Goal: Transaction & Acquisition: Subscribe to service/newsletter

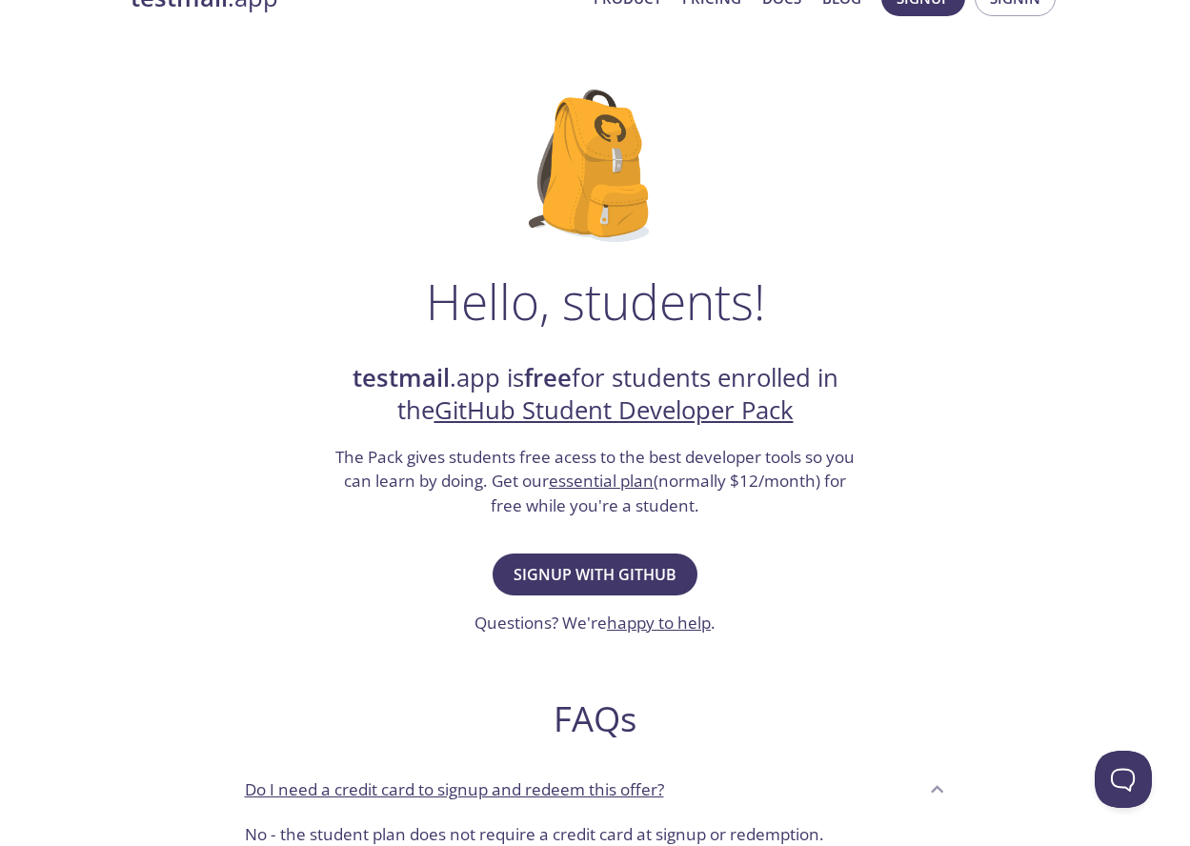
scroll to position [95, 0]
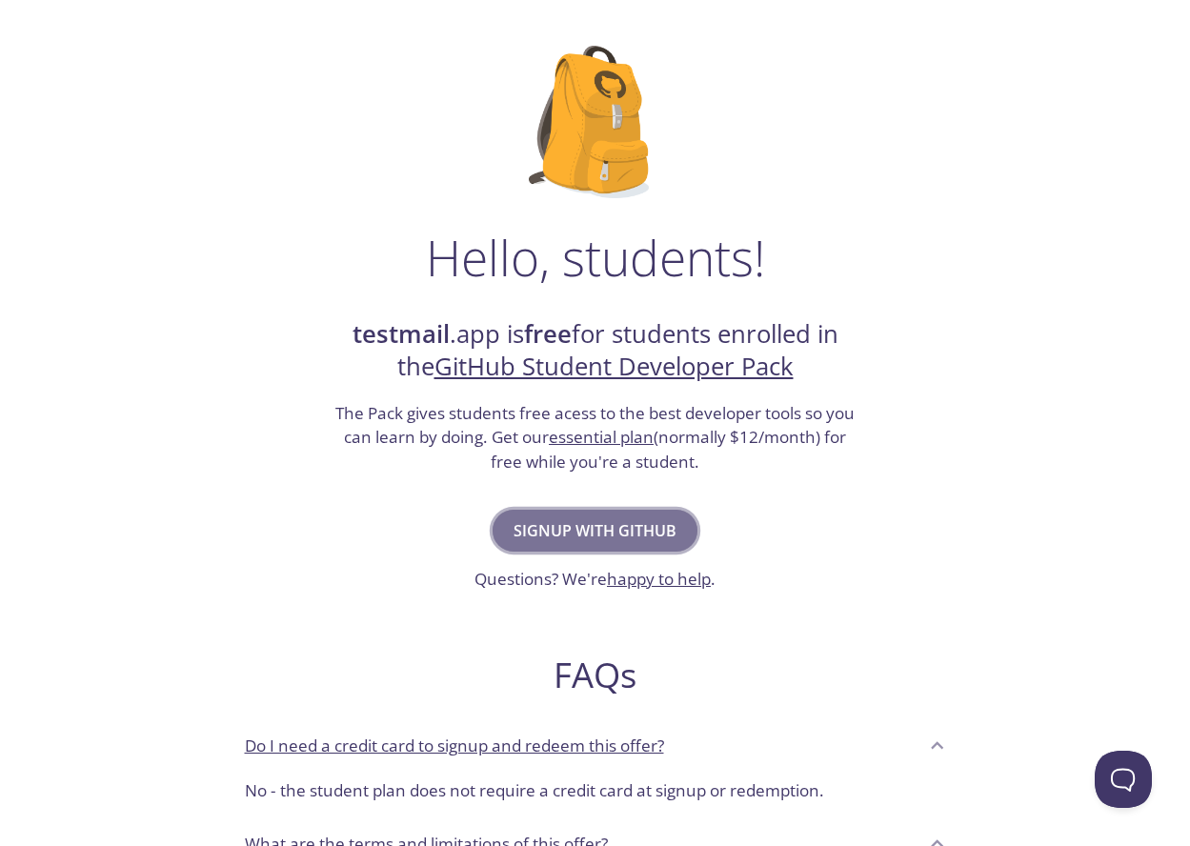
click at [565, 529] on span "Signup with GitHub" at bounding box center [594, 530] width 163 height 27
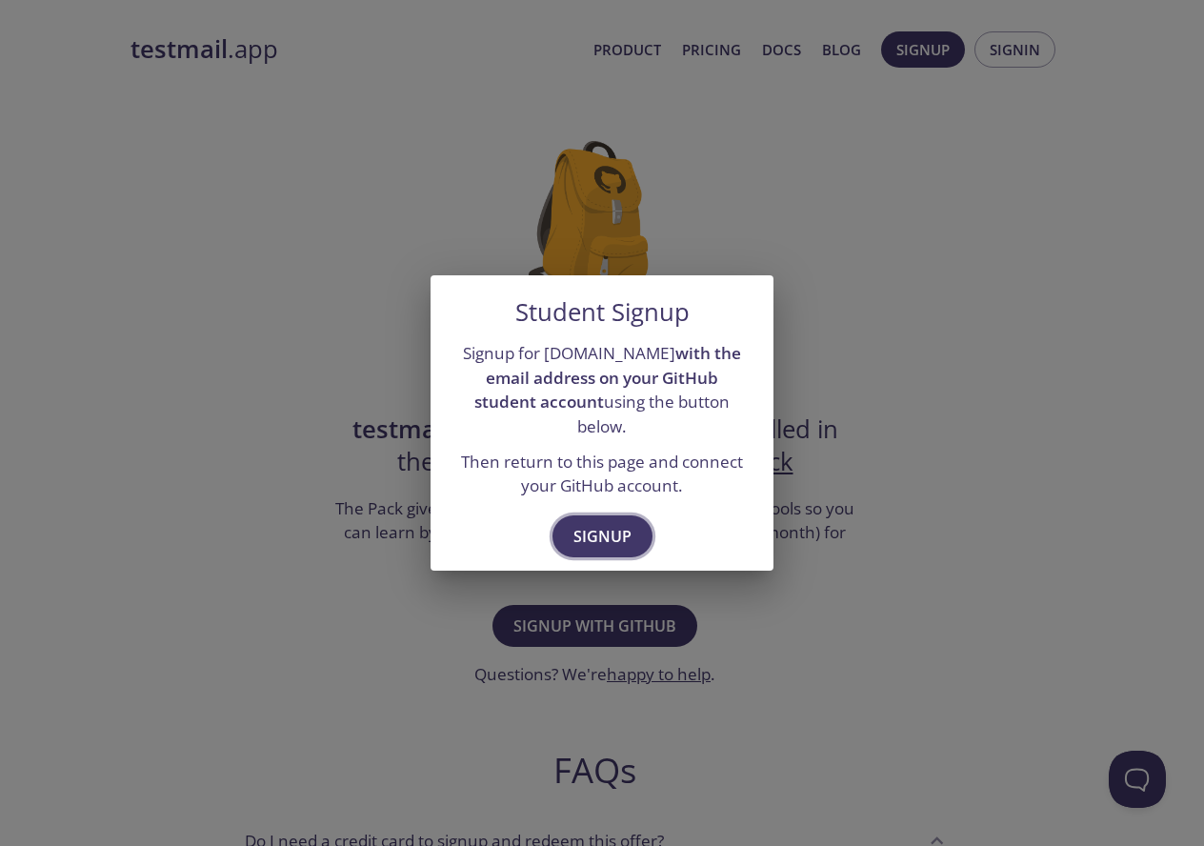
click at [594, 523] on span "Signup" at bounding box center [602, 536] width 58 height 27
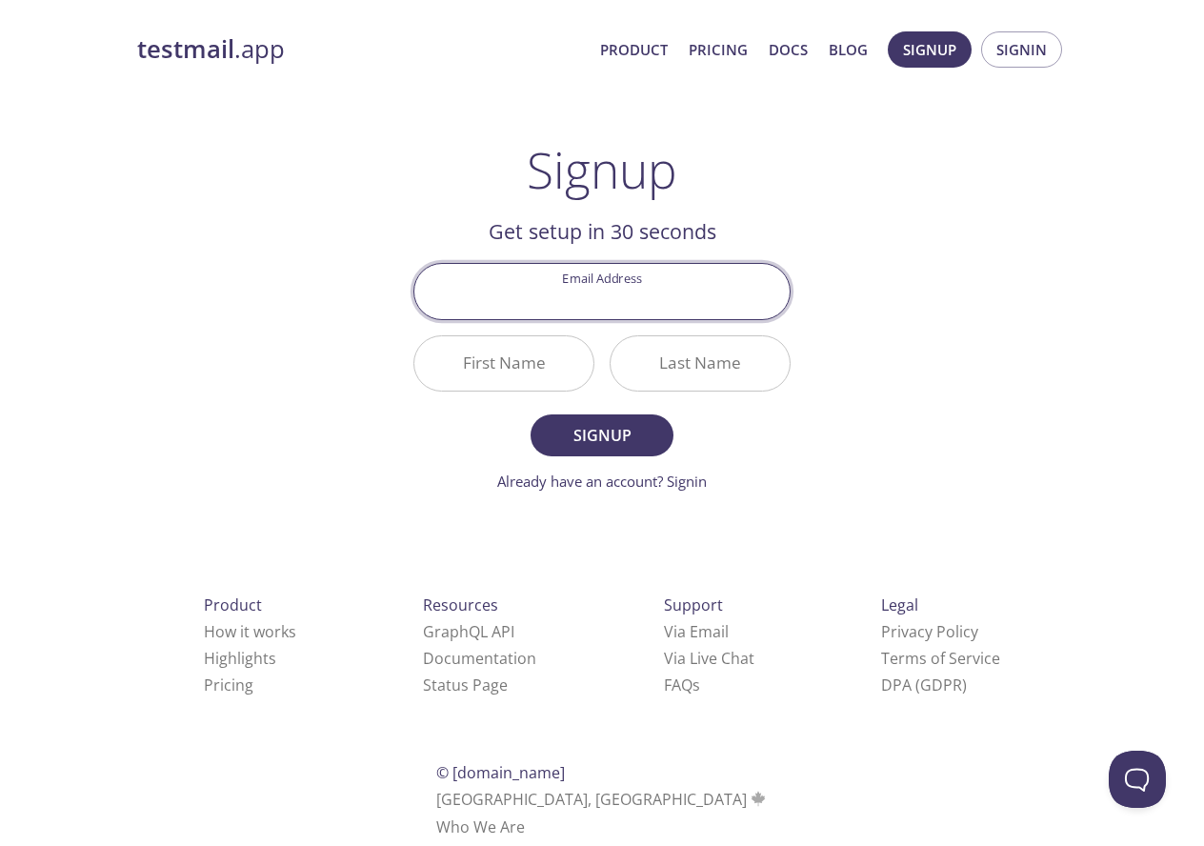
click at [574, 287] on input "Email Address" at bounding box center [601, 291] width 375 height 54
click at [755, 320] on div "Email Address [EMAIL_ADDRESS][DOMAIN_NAME]" at bounding box center [602, 290] width 392 height 71
click at [731, 301] on input "[EMAIL_ADDRESS][DOMAIN_NAME]" at bounding box center [601, 291] width 375 height 54
type input "[EMAIL_ADDRESS][DOMAIN_NAME]"
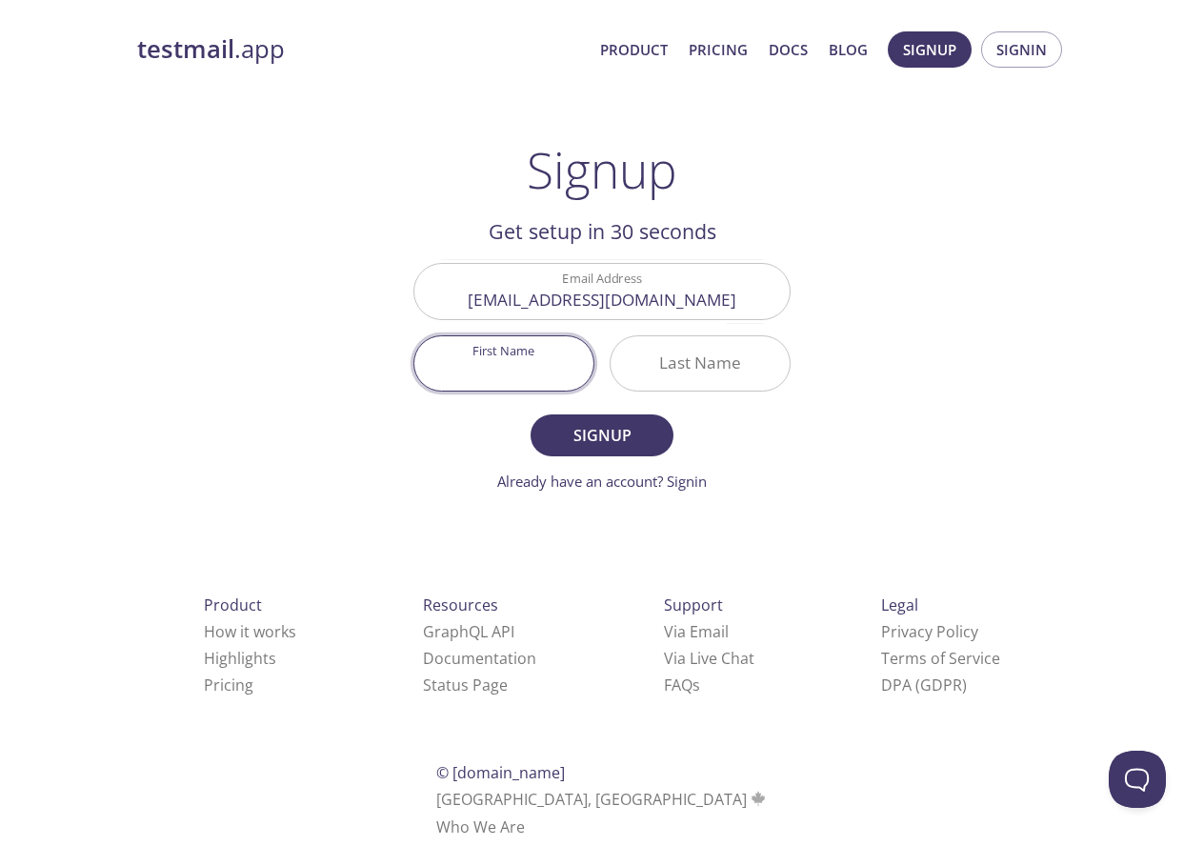
click at [450, 366] on input "First Name" at bounding box center [503, 363] width 179 height 54
type input "U"
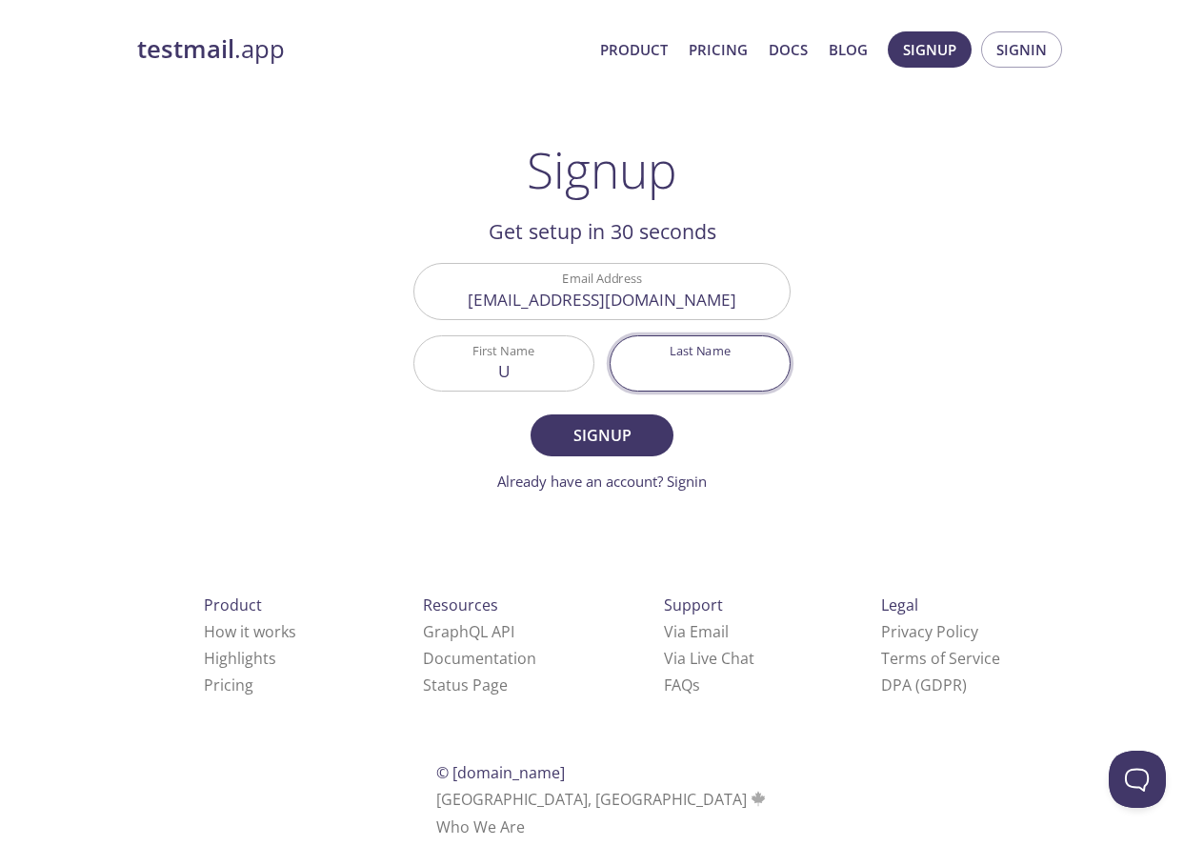
type input "N"
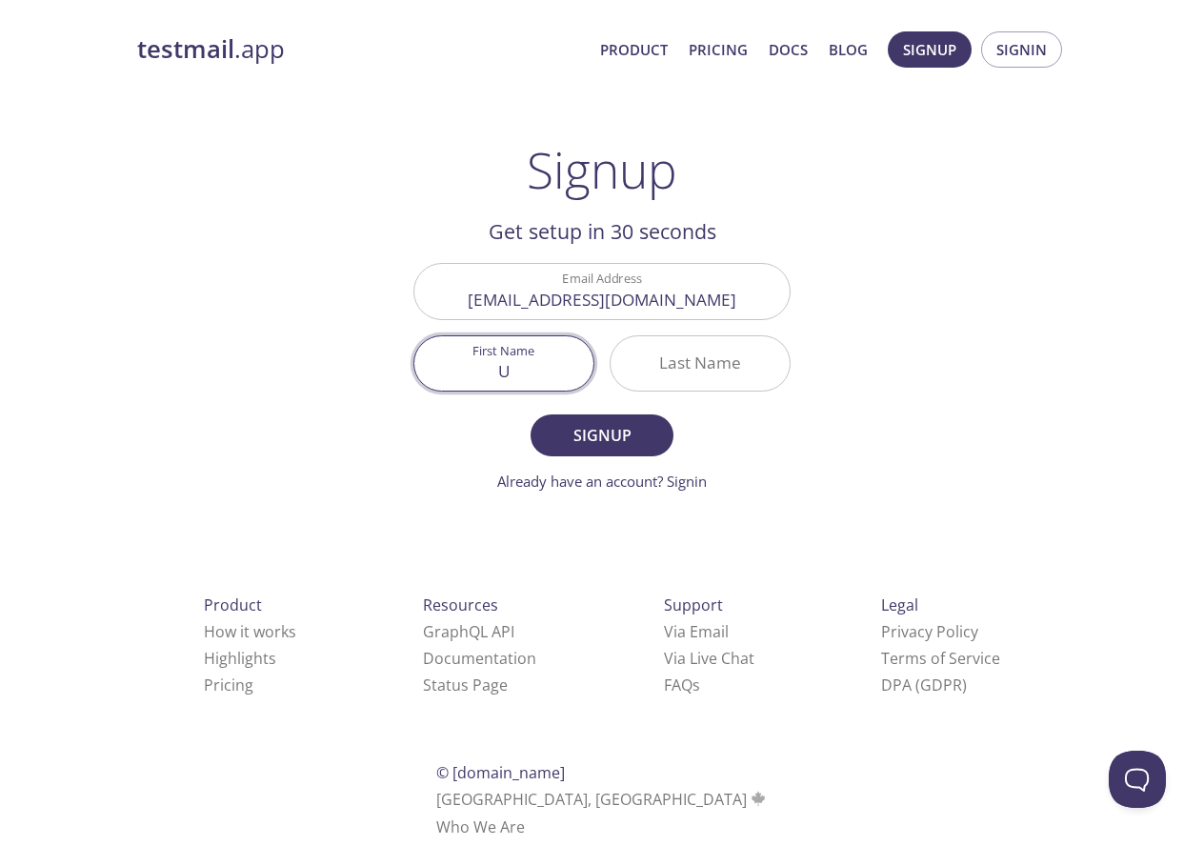
click at [509, 363] on input "U" at bounding box center [503, 363] width 179 height 54
type input "[PERSON_NAME]"
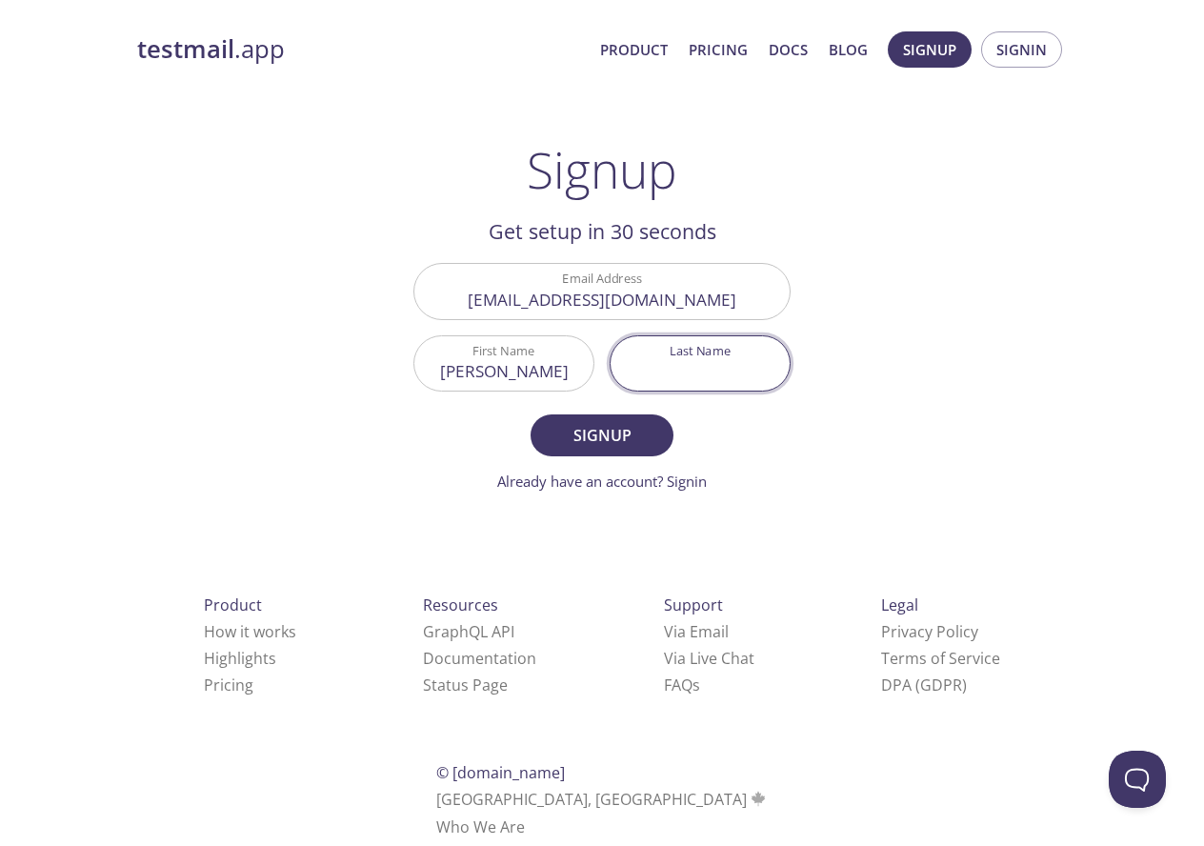
click at [691, 390] on input "Last Name" at bounding box center [700, 363] width 179 height 54
type input "Manzoor"
click at [607, 432] on span "Signup" at bounding box center [601, 435] width 101 height 27
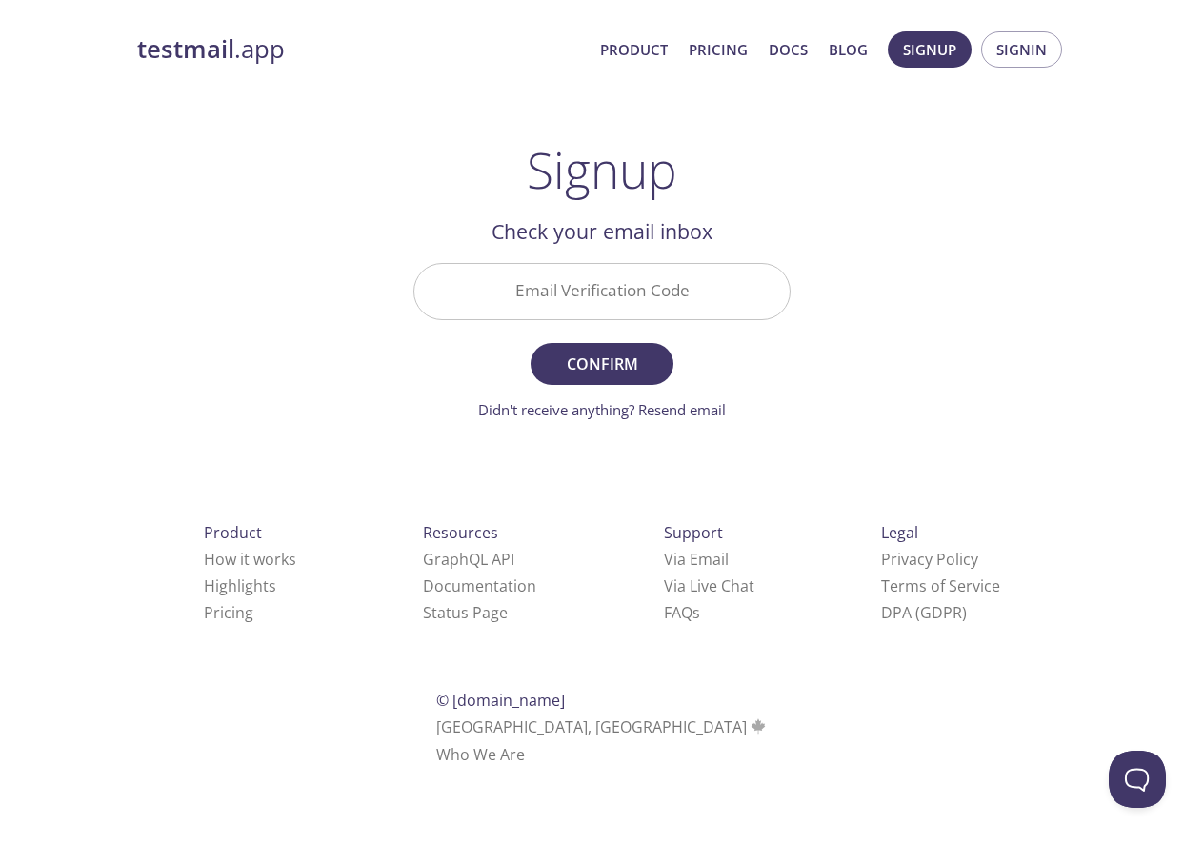
click at [545, 294] on input "Email Verification Code" at bounding box center [601, 291] width 375 height 54
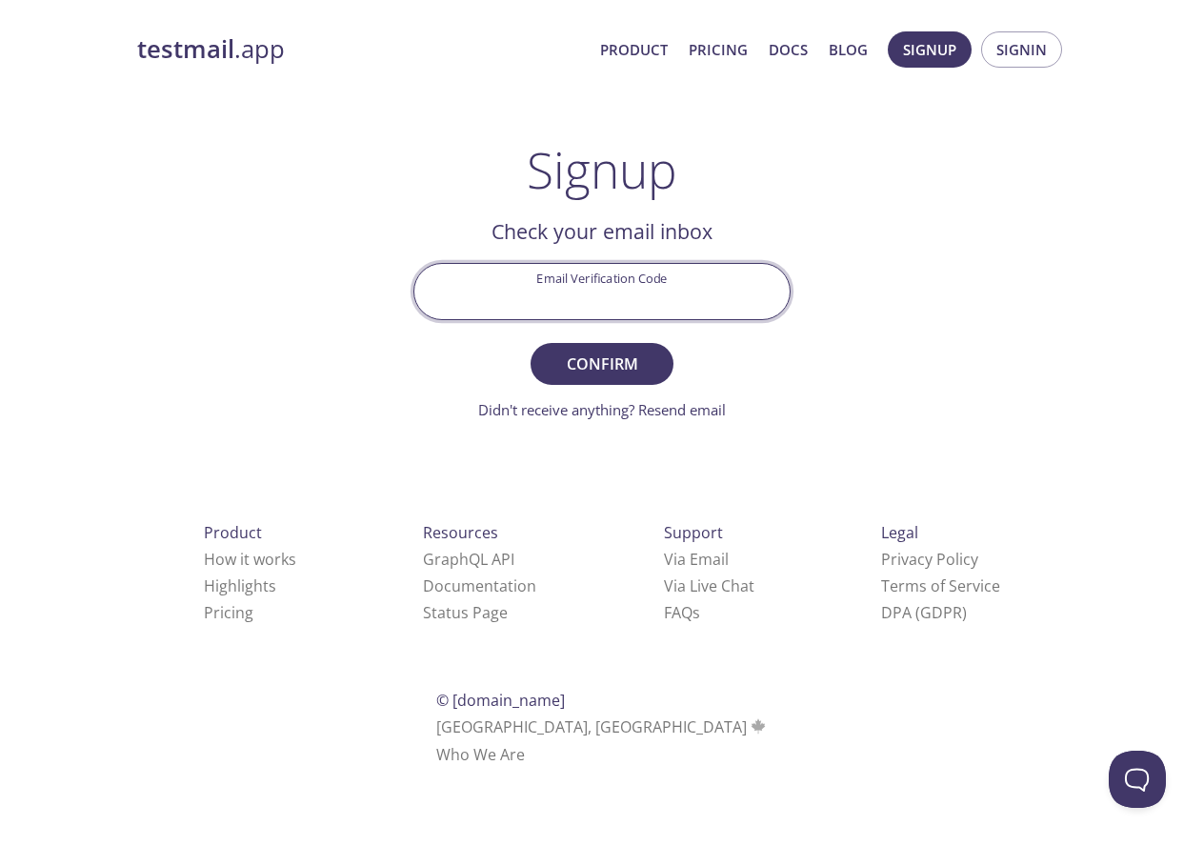
paste input "RAN3A9M"
type input "RAN3A9M"
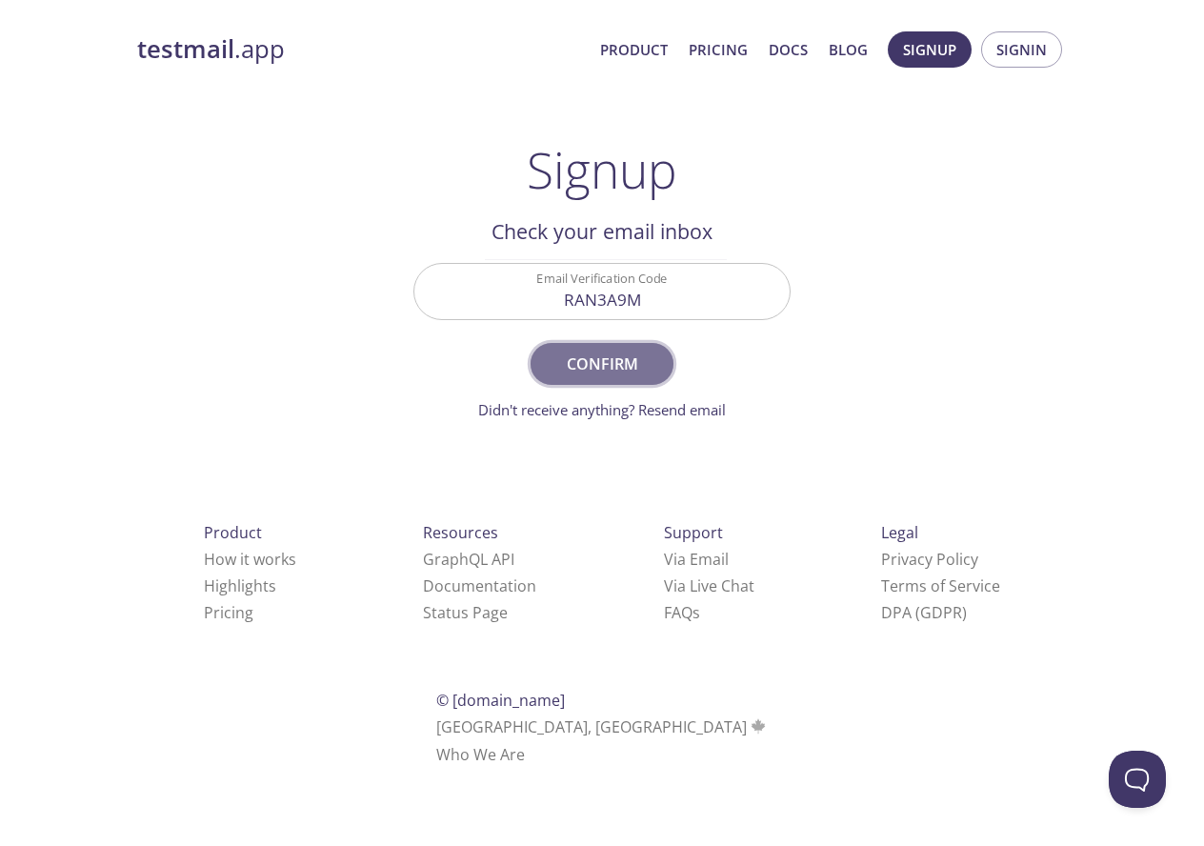
click at [639, 379] on button "Confirm" at bounding box center [601, 364] width 143 height 42
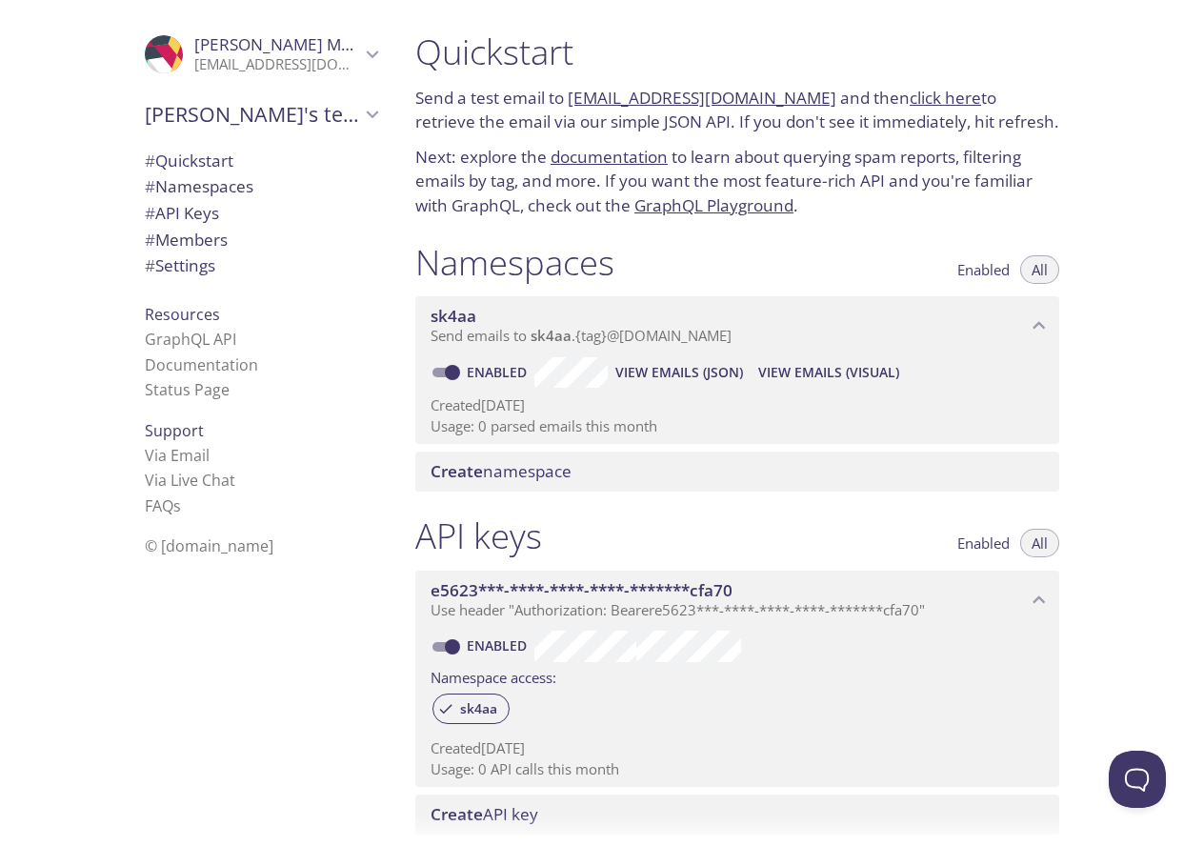
drag, startPoint x: 1188, startPoint y: 307, endPoint x: 1195, endPoint y: 283, distance: 25.0
click at [1195, 285] on div "Quickstart Send a test email to sk4aa.test@inbox.testmail.app and then click he…" at bounding box center [802, 423] width 804 height 846
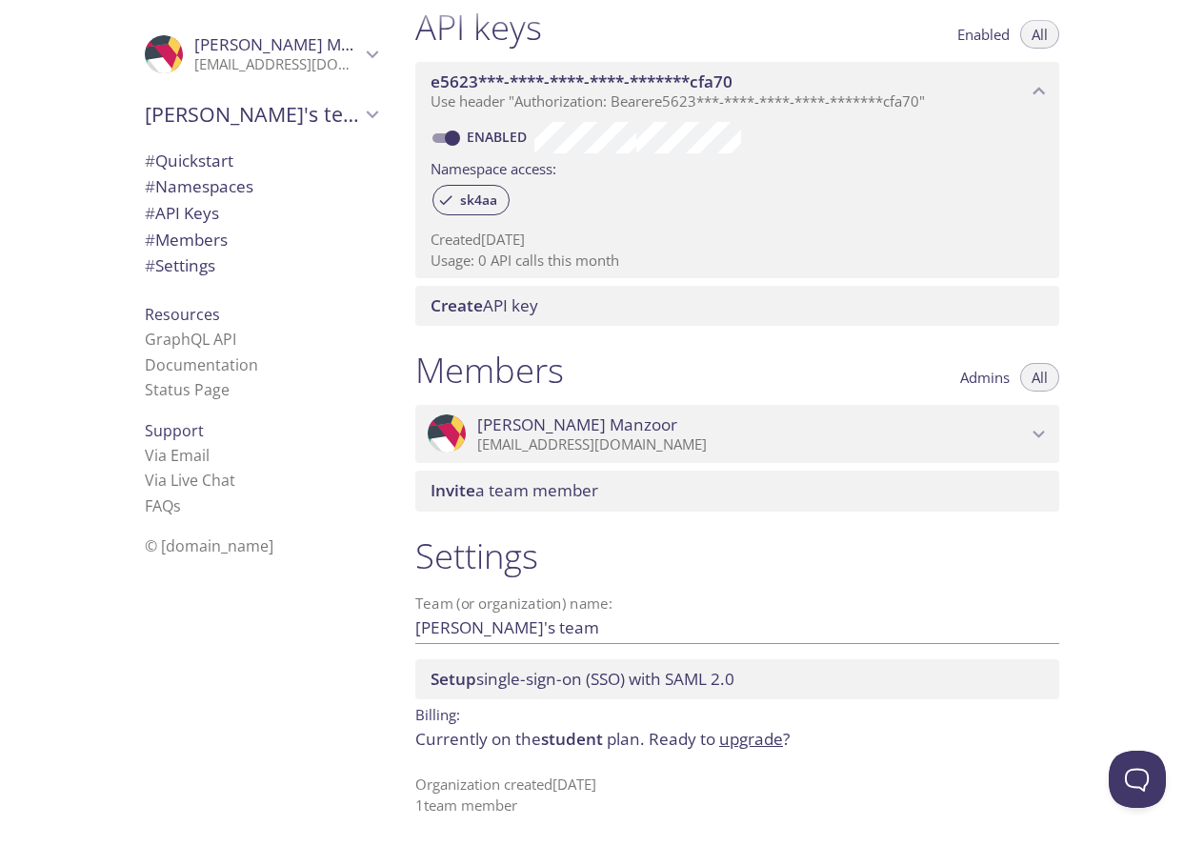
scroll to position [318, 0]
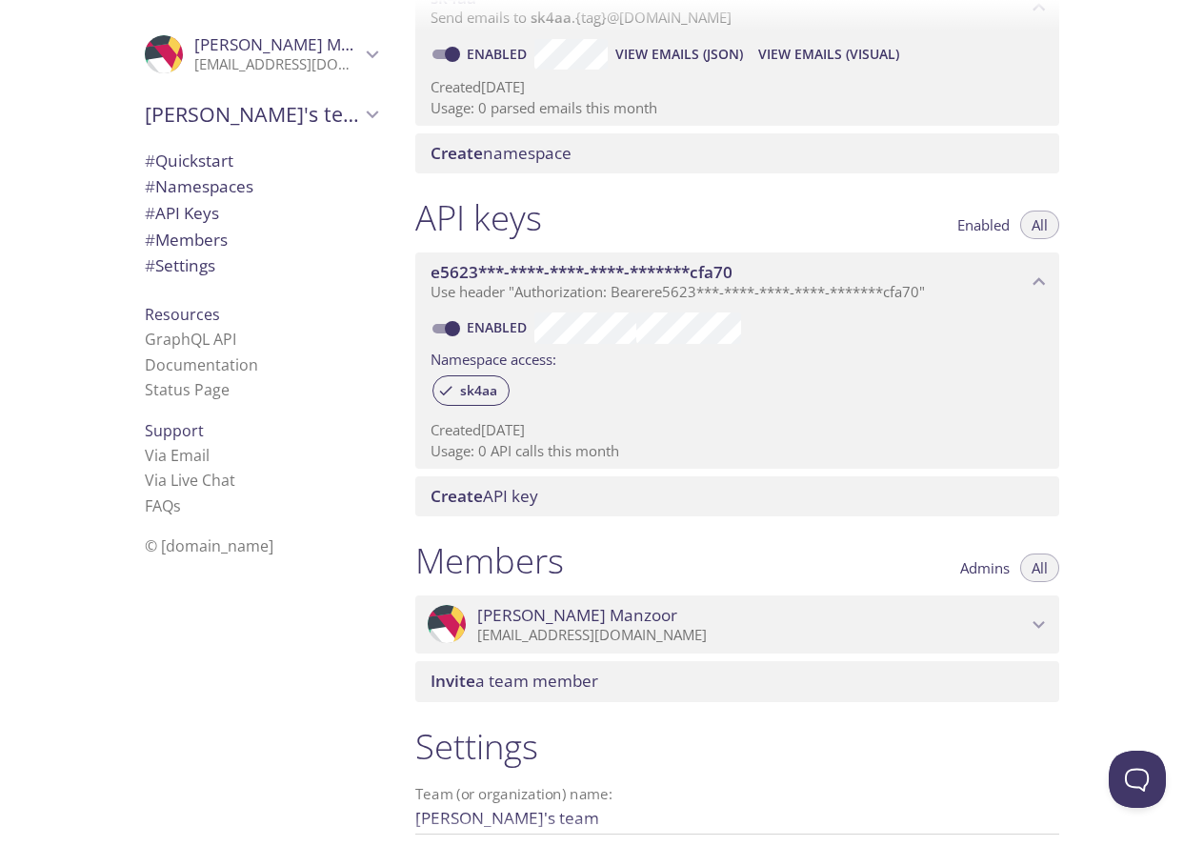
click at [176, 262] on span "# Settings" at bounding box center [180, 265] width 70 height 22
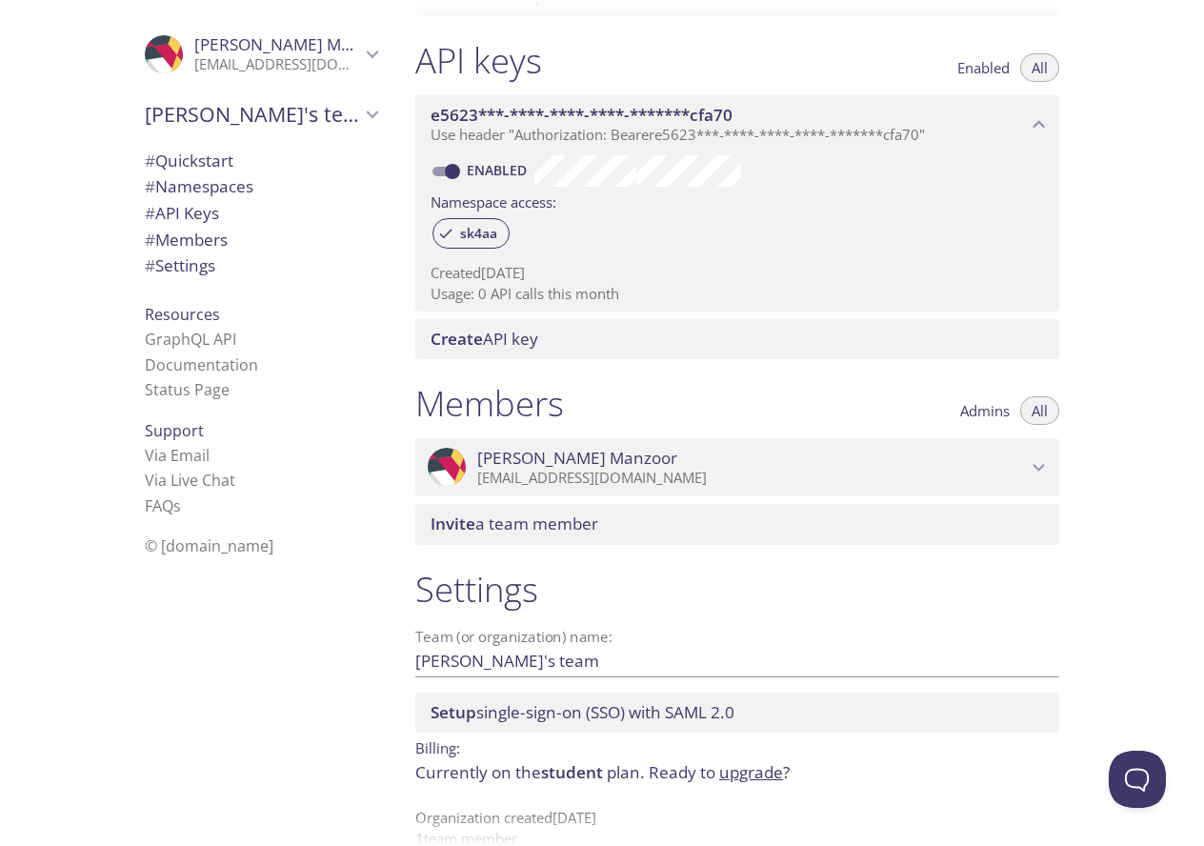
scroll to position [509, 0]
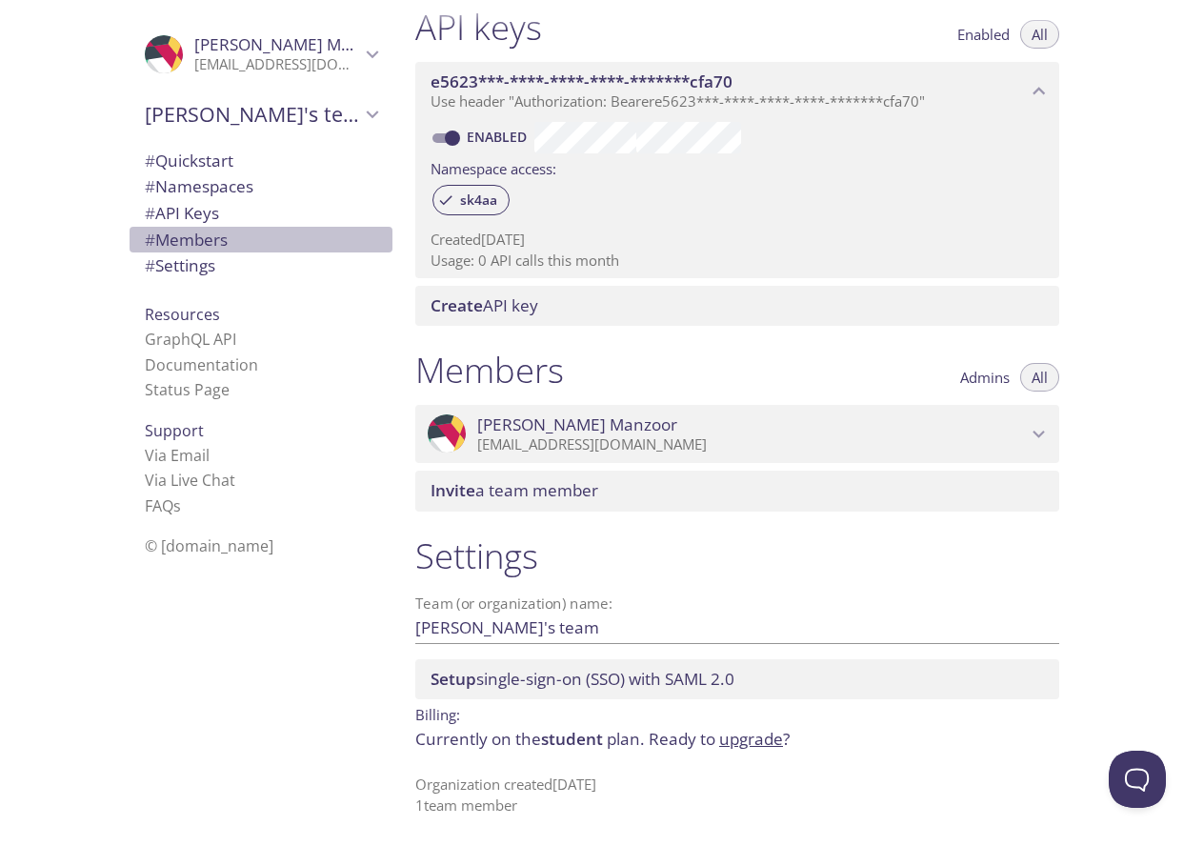
click at [222, 232] on span "# Members" at bounding box center [261, 240] width 232 height 25
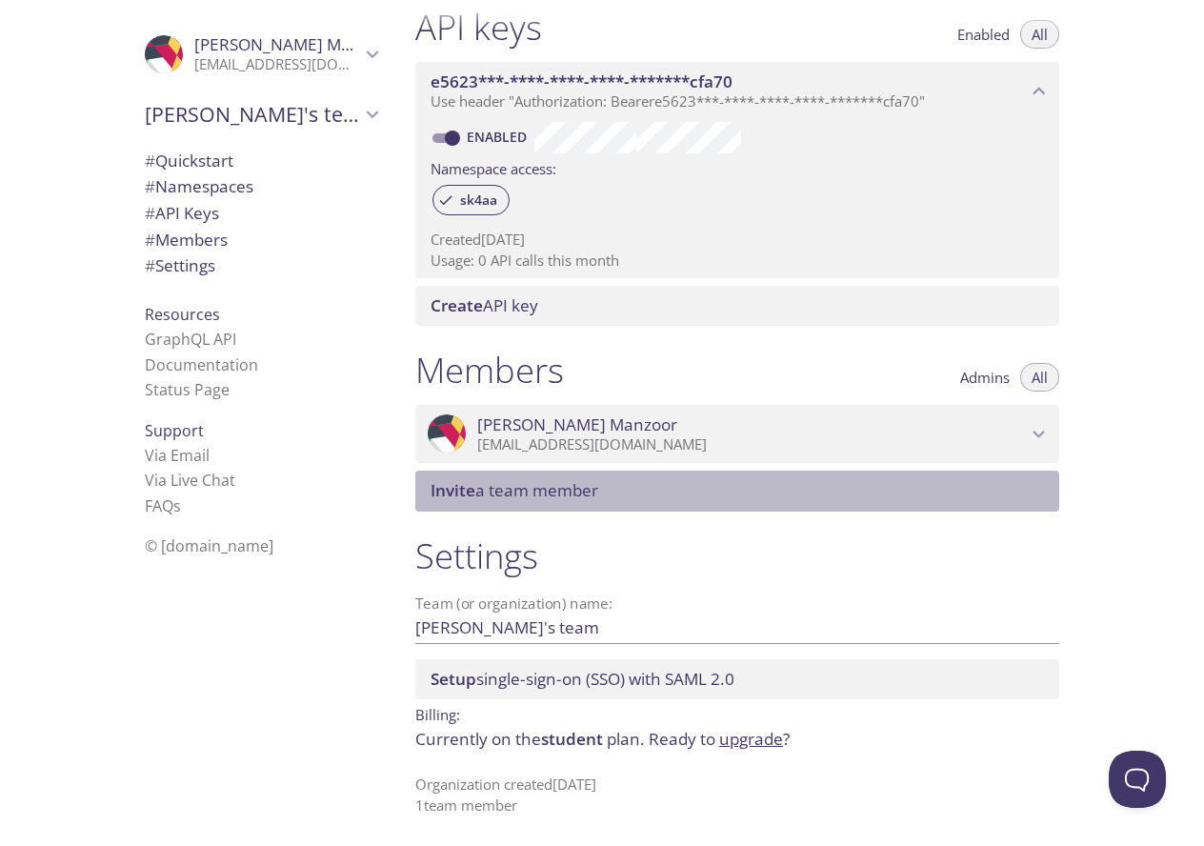
click at [1037, 495] on span "Invite a team member" at bounding box center [740, 490] width 621 height 21
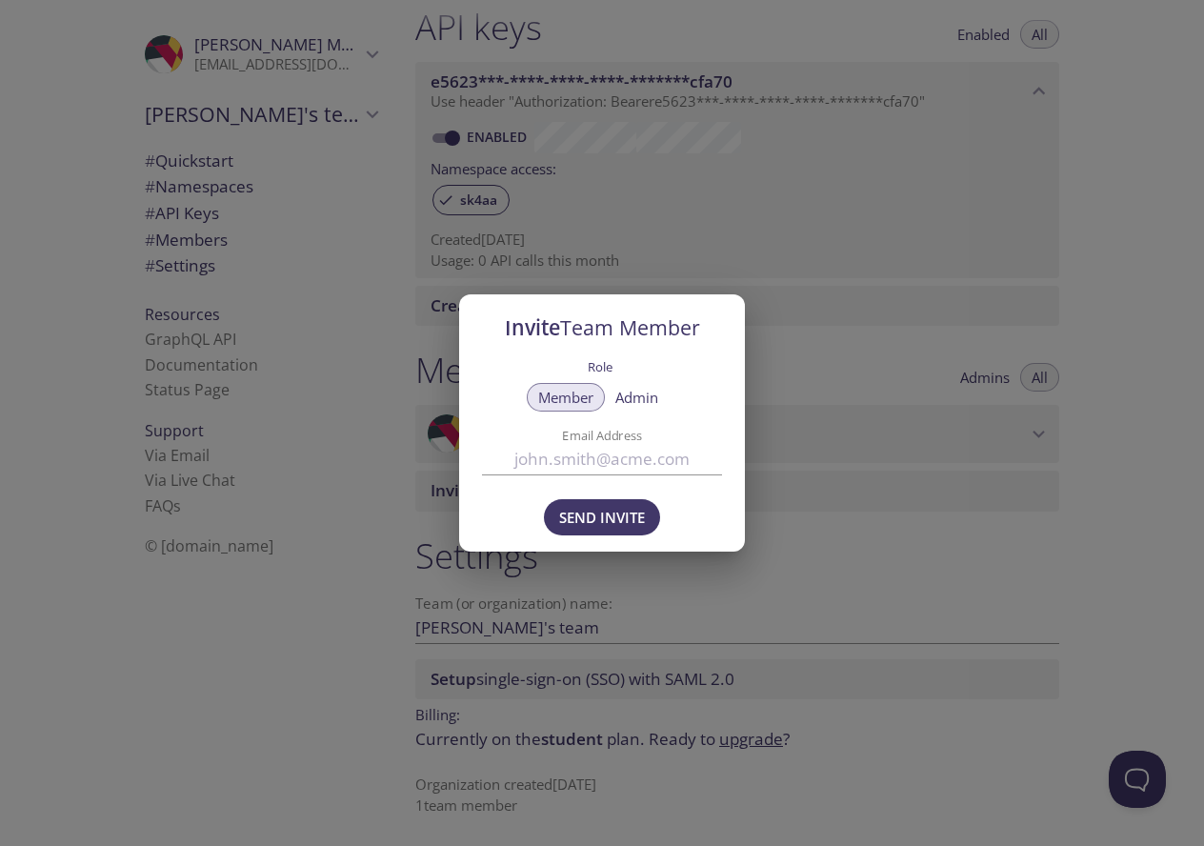
click at [684, 567] on div "Invite Team Member Role Member Admin Email Address Send Invite" at bounding box center [602, 423] width 1204 height 846
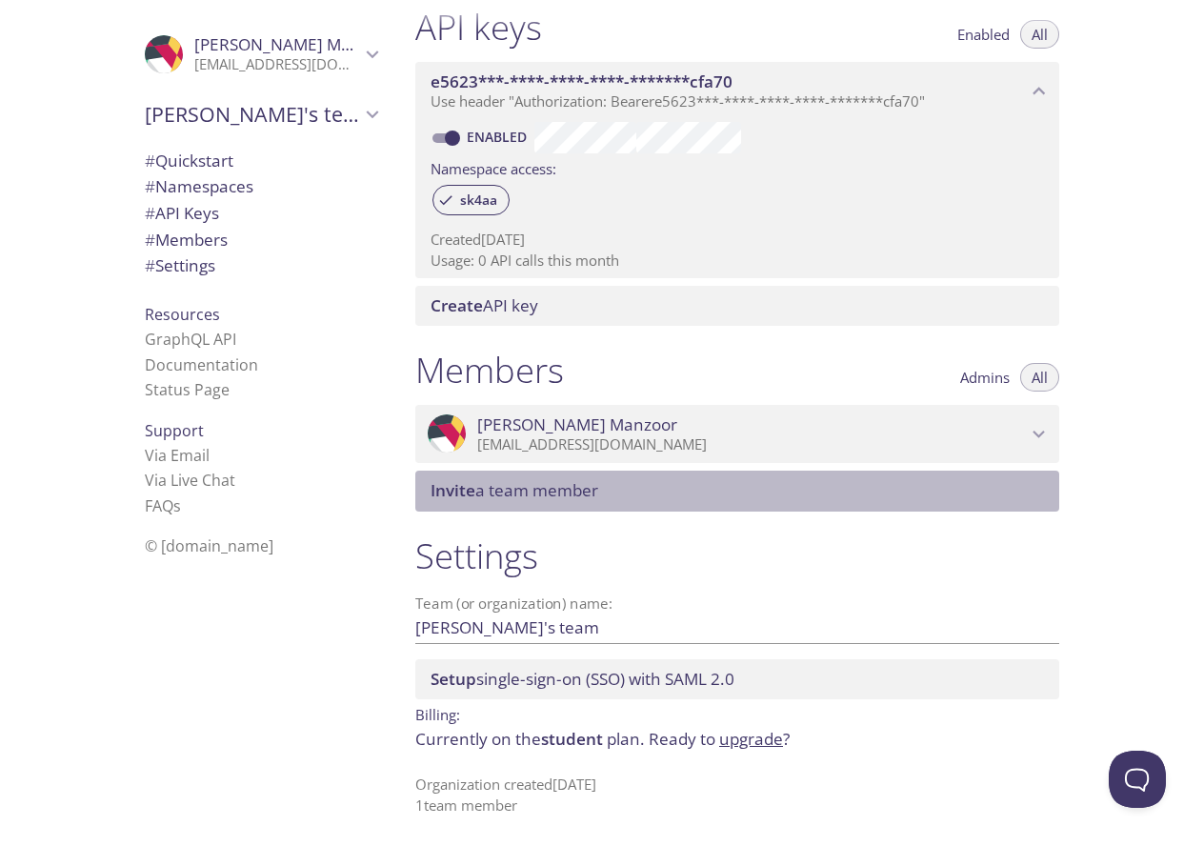
click at [720, 490] on span "Invite a team member" at bounding box center [740, 490] width 621 height 21
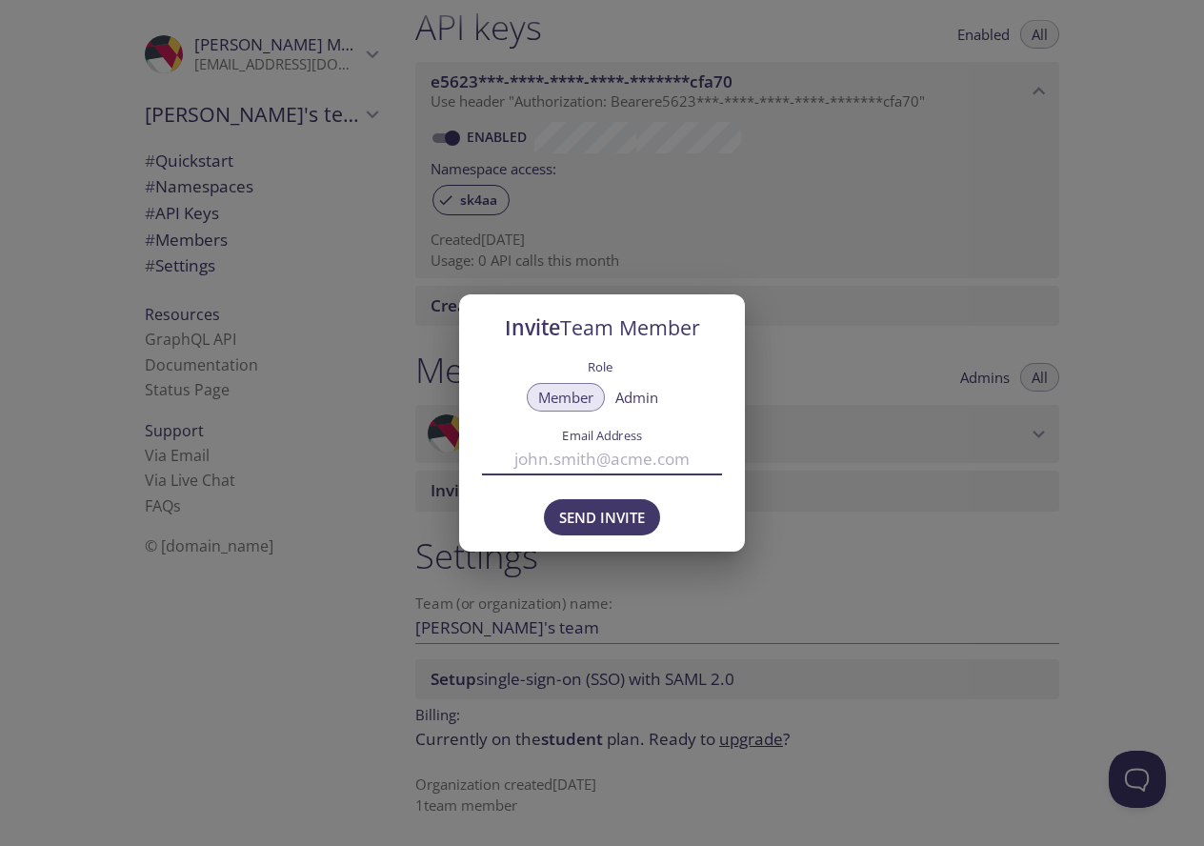
click at [617, 458] on input "Email Address" at bounding box center [602, 458] width 240 height 31
click at [884, 569] on div "Invite Team Member Role Member Admin Email Address Send Invite" at bounding box center [602, 423] width 1204 height 846
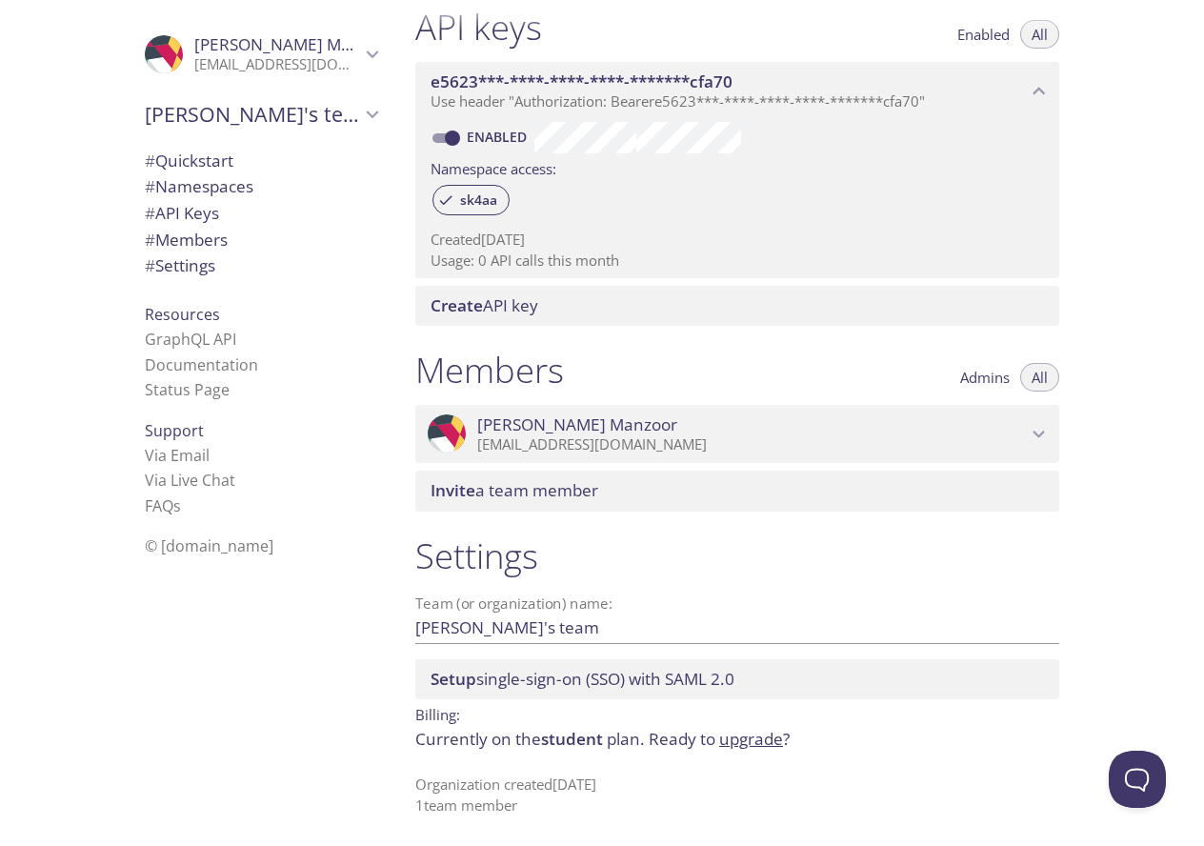
click at [556, 478] on div "Invite a team member" at bounding box center [737, 490] width 644 height 40
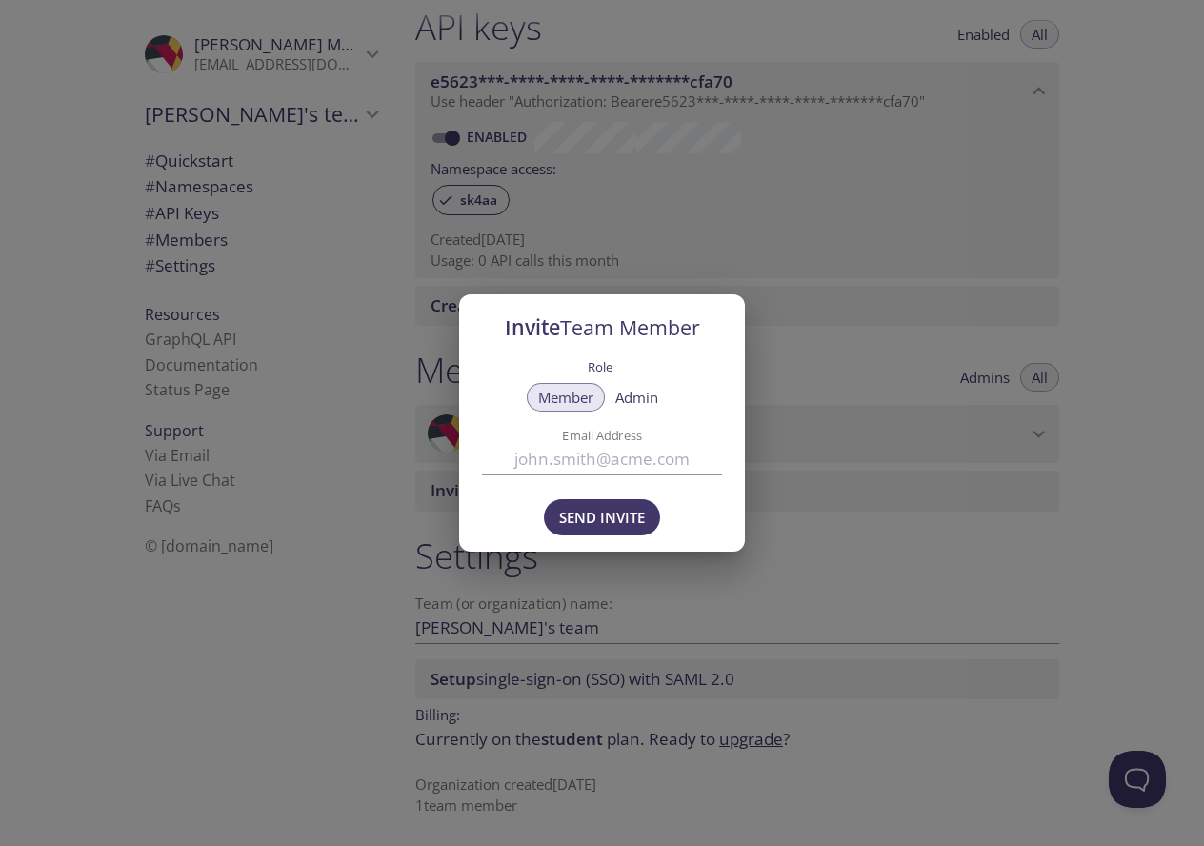
click at [890, 526] on div "Invite Team Member Role Member Admin Email Address Send Invite" at bounding box center [602, 423] width 1204 height 846
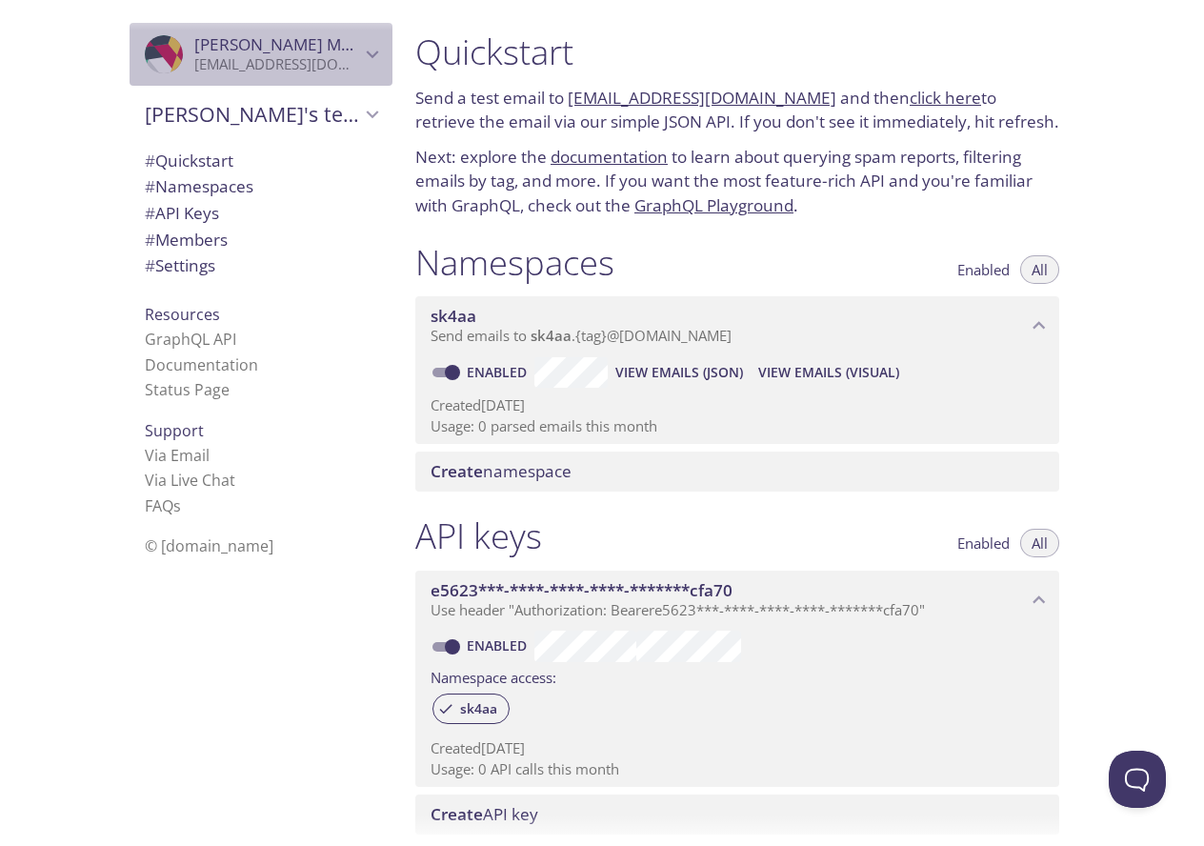
click at [351, 69] on div ".cls-1 { fill: #6d5ca8; } .cls-2 { fill: #3fc191; } .cls-3 { fill: #3b4752; } .…" at bounding box center [261, 54] width 263 height 63
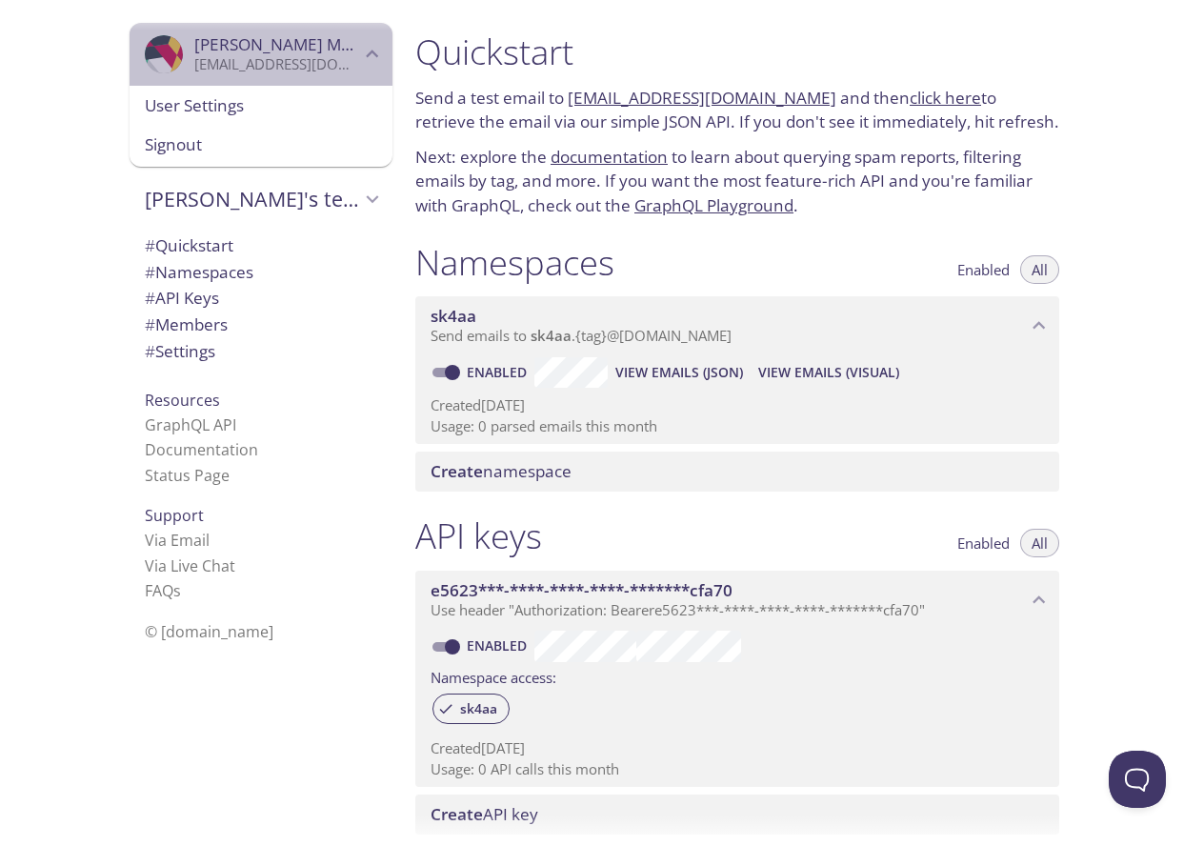
click at [351, 67] on div ".cls-1 { fill: #6d5ca8; } .cls-2 { fill: #3fc191; } .cls-3 { fill: #3b4752; } .…" at bounding box center [261, 54] width 263 height 63
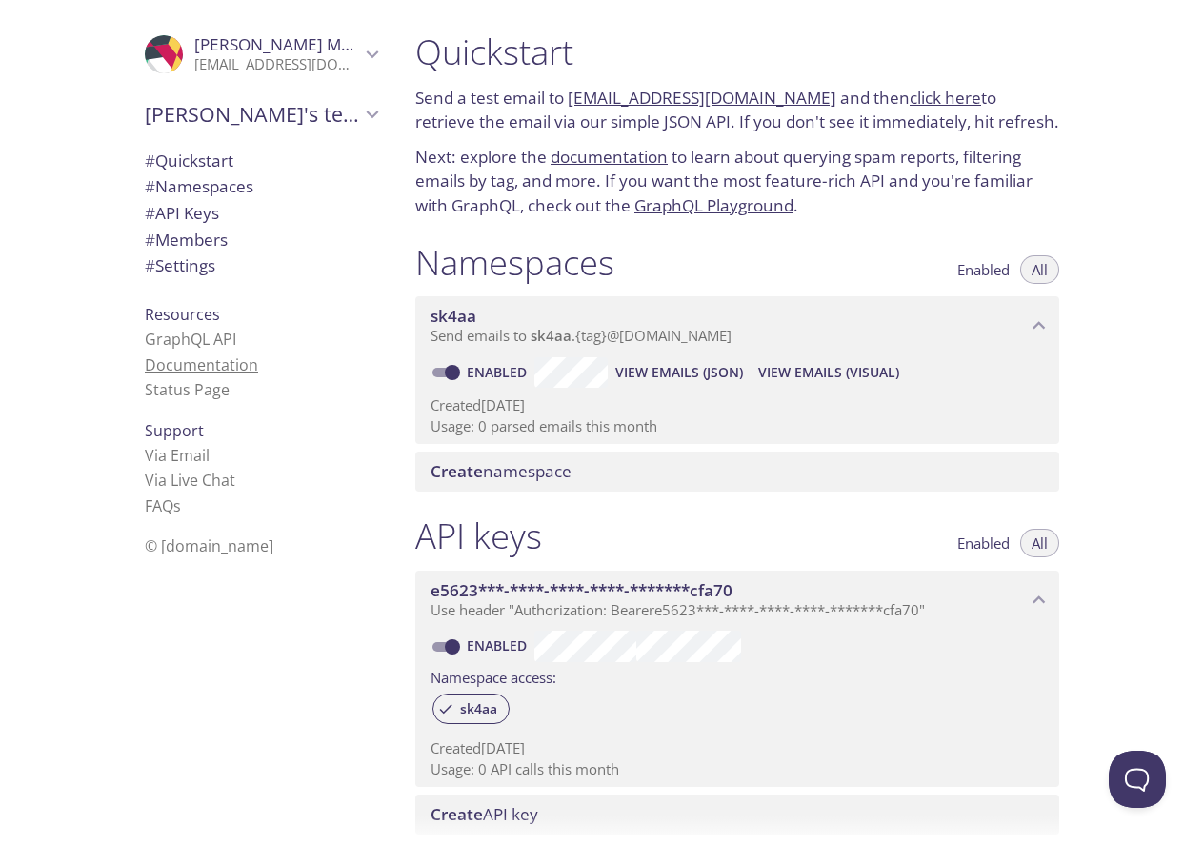
click at [208, 360] on link "Documentation" at bounding box center [201, 364] width 113 height 21
click at [1036, 318] on icon "sk4aa namespace" at bounding box center [1039, 325] width 25 height 25
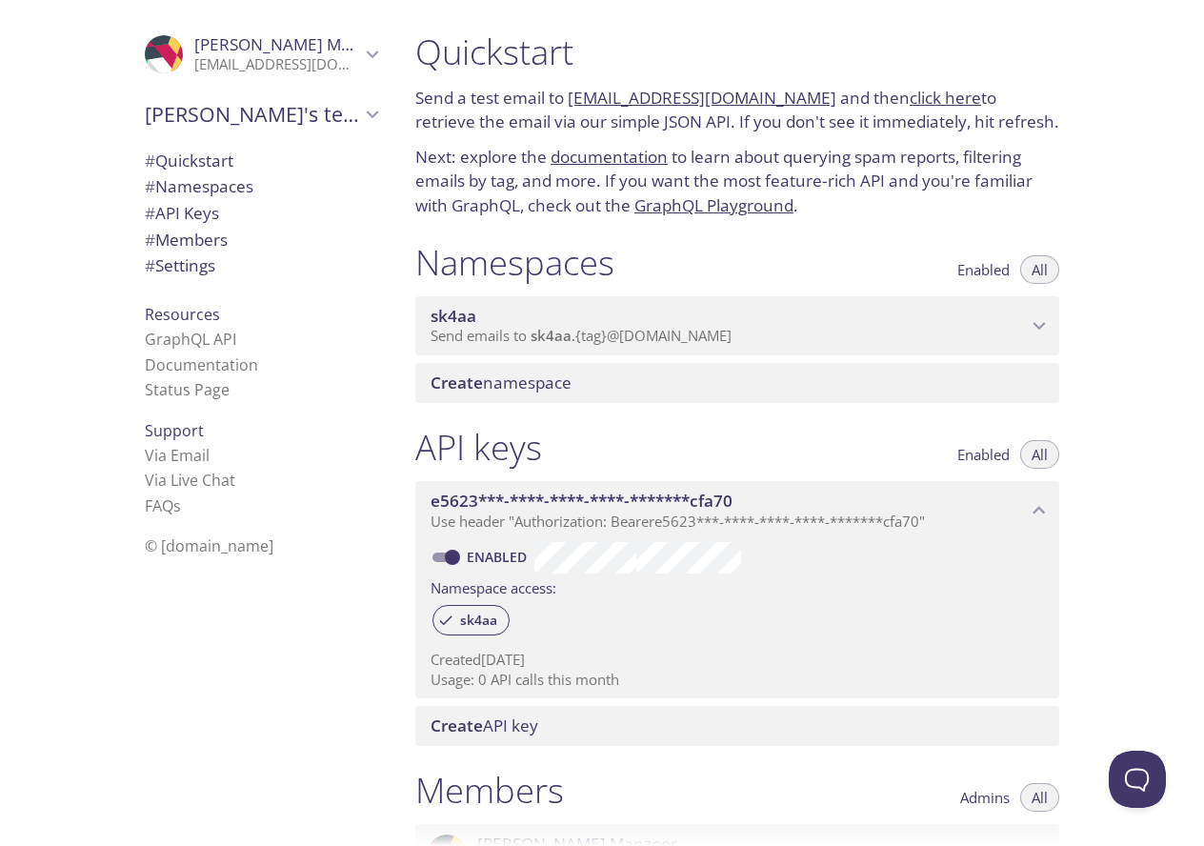
click at [1039, 318] on icon "sk4aa namespace" at bounding box center [1039, 325] width 25 height 25
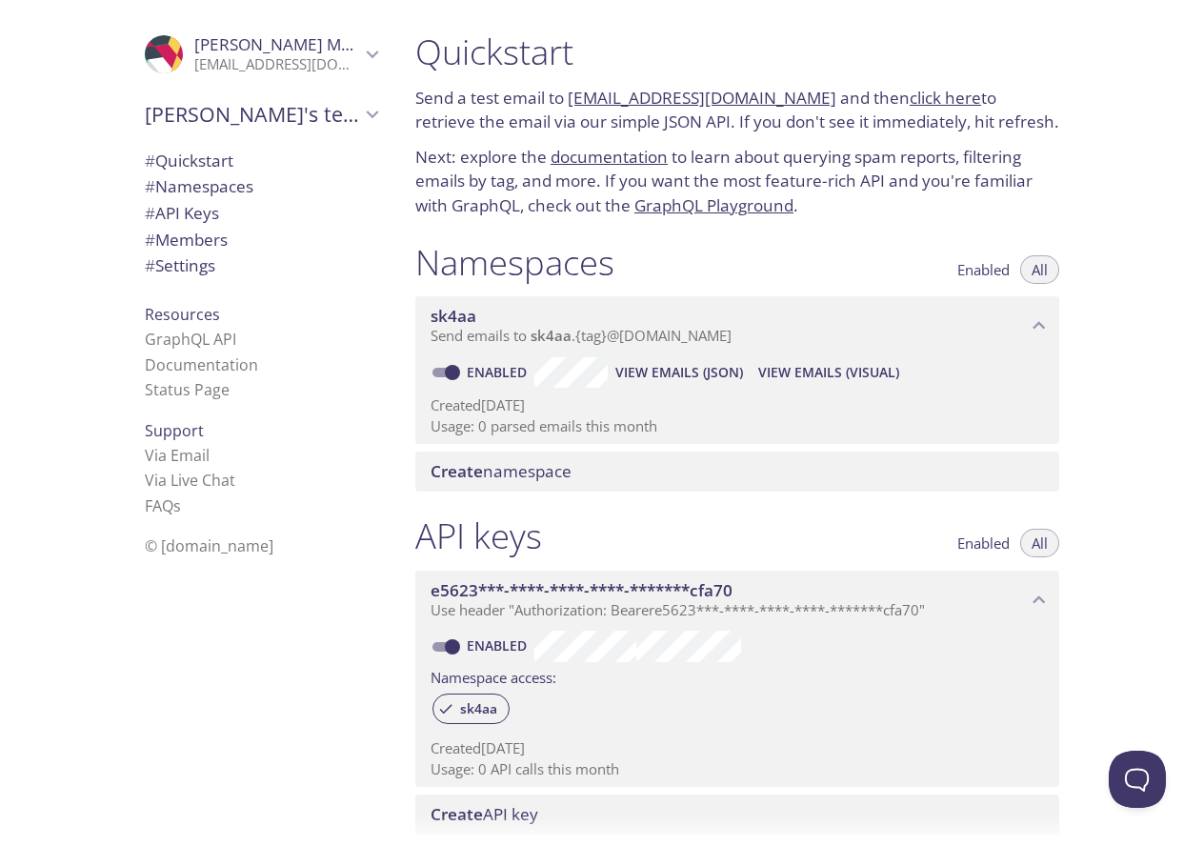
click at [720, 454] on div "Create namespace" at bounding box center [737, 471] width 644 height 40
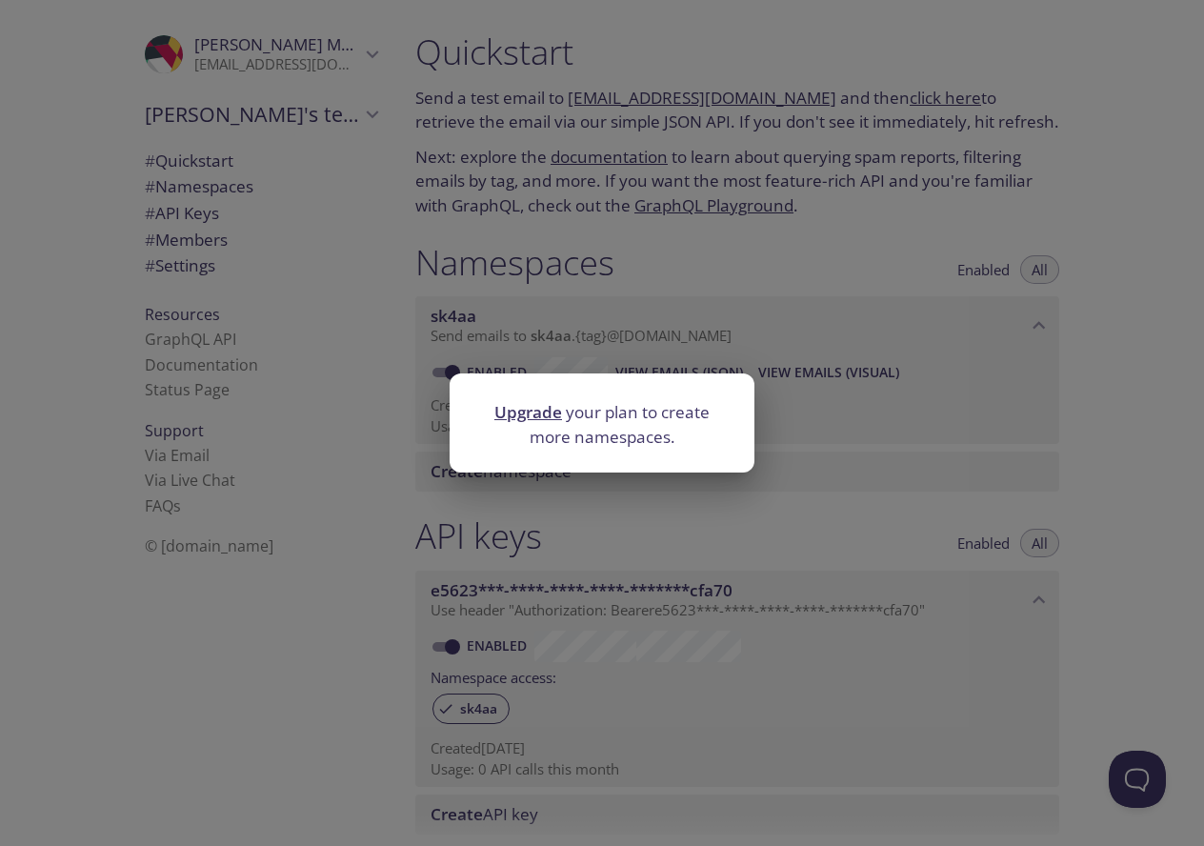
click at [553, 408] on link "Upgrade" at bounding box center [528, 412] width 68 height 22
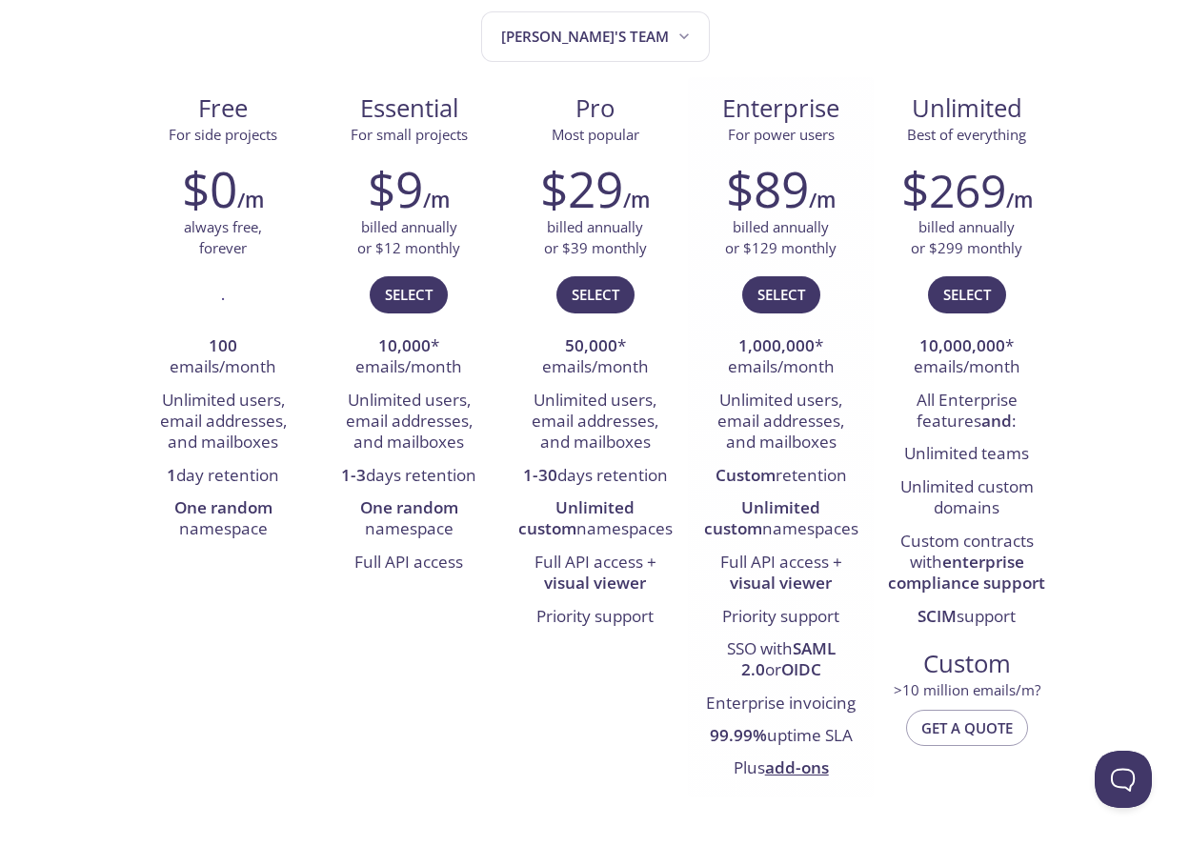
scroll to position [190, 0]
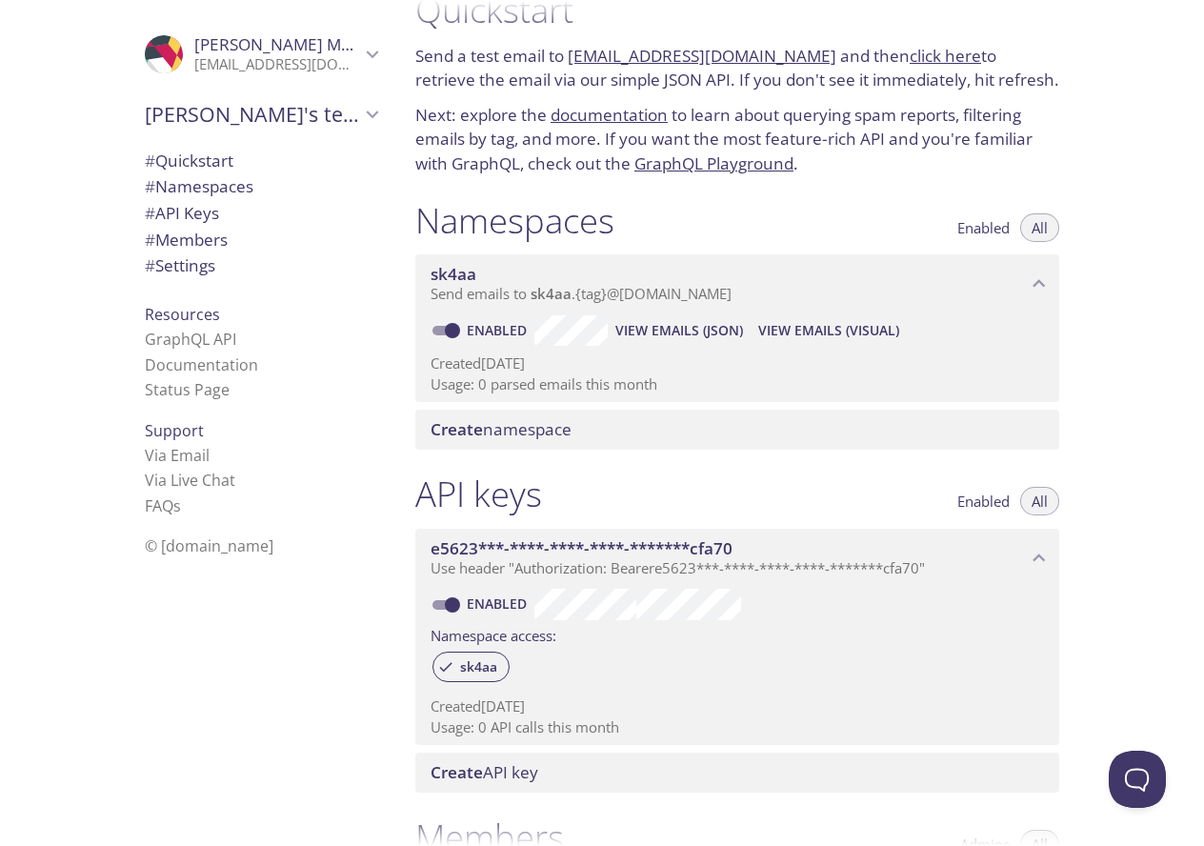
scroll to position [32, 0]
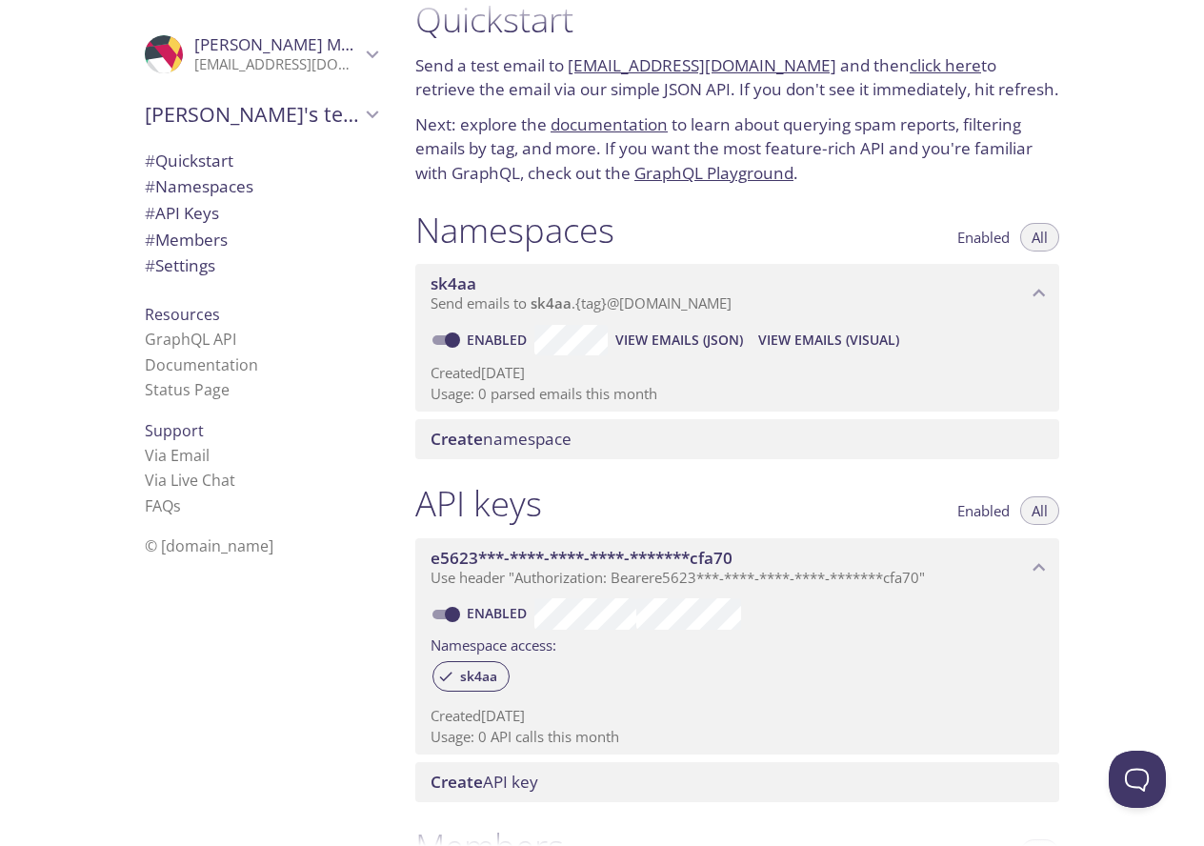
click at [193, 191] on span "# Namespaces" at bounding box center [199, 186] width 109 height 22
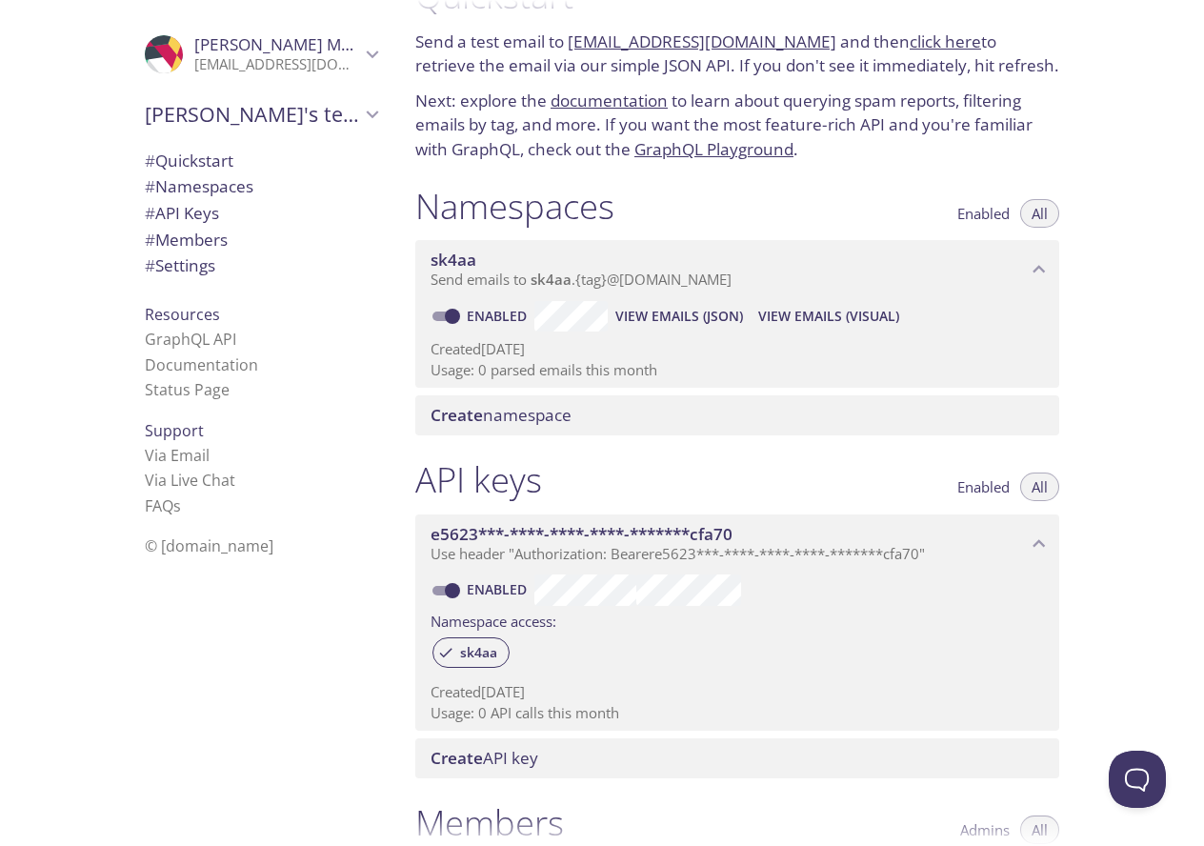
scroll to position [50, 0]
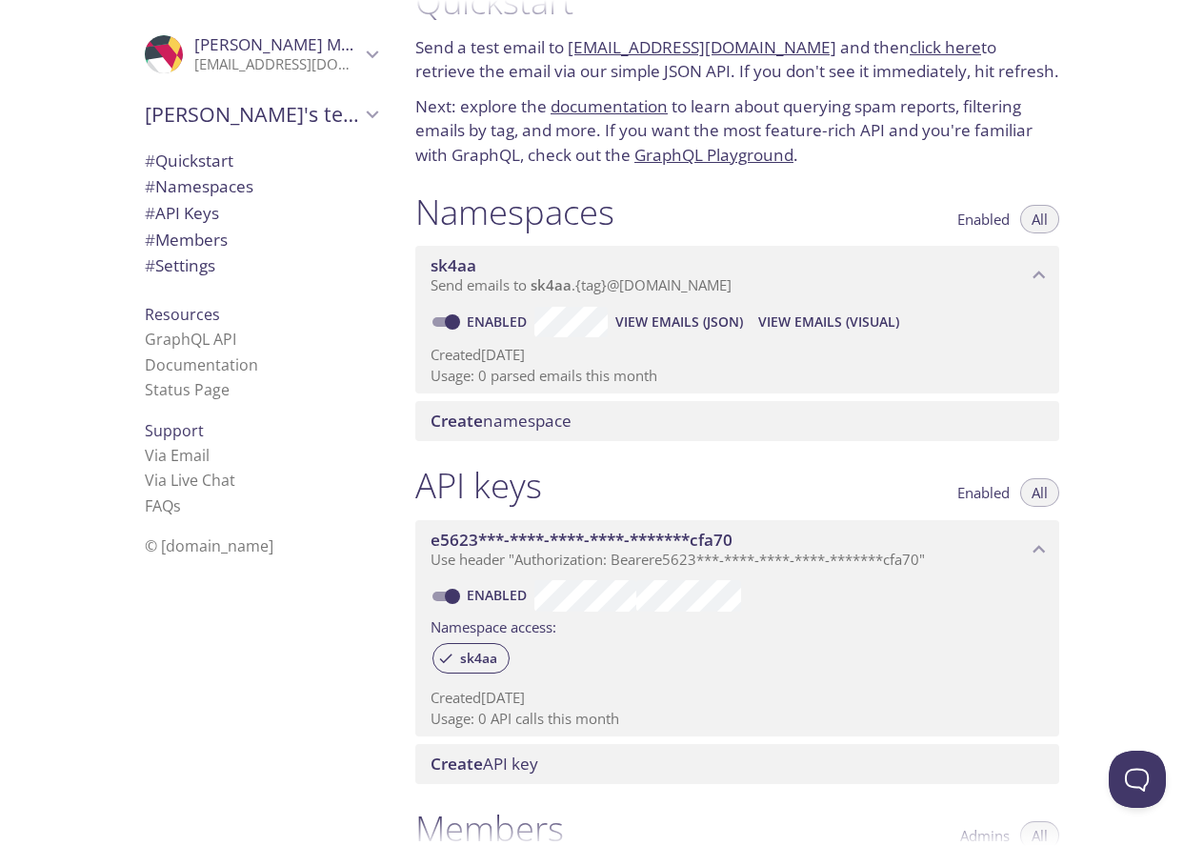
click at [1035, 219] on span "All" at bounding box center [1039, 219] width 16 height 0
click at [1014, 290] on p "Send emails to sk4aa . {tag} @inbox.testmail.app" at bounding box center [728, 285] width 596 height 19
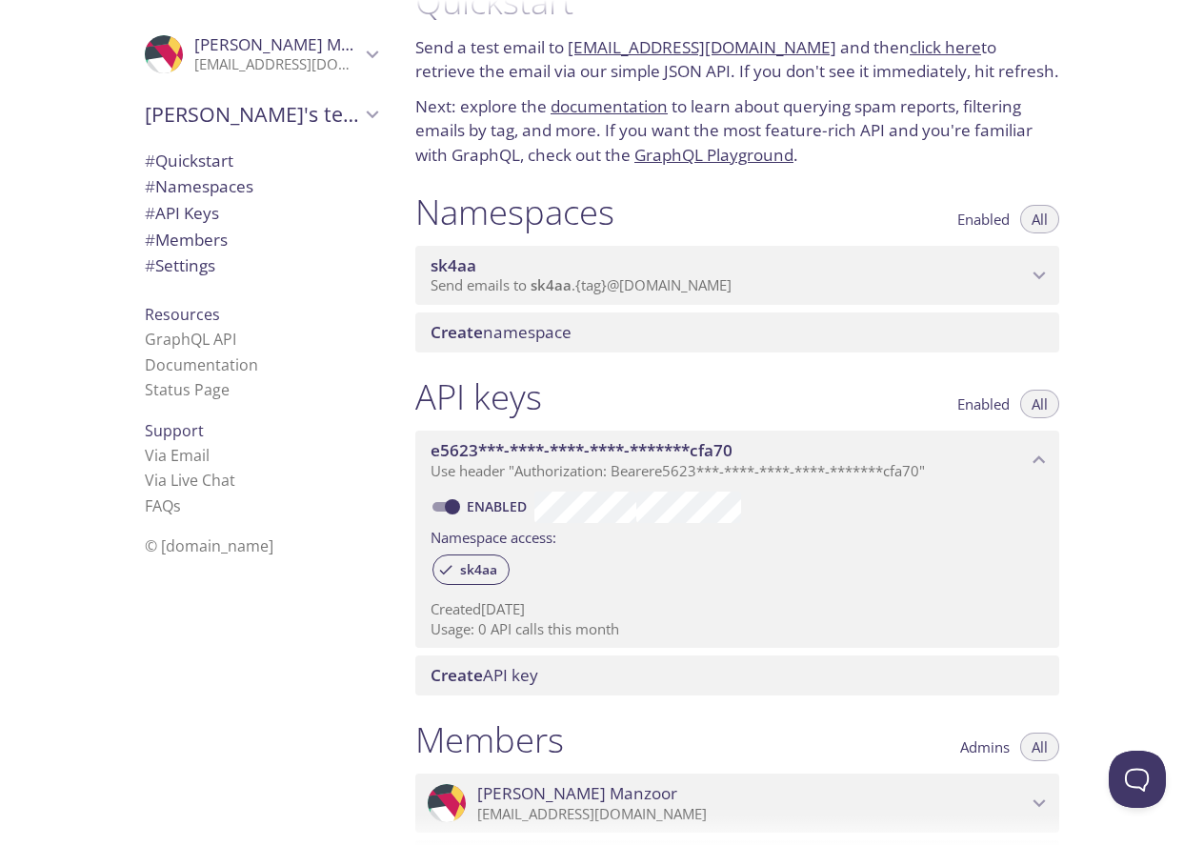
click at [1014, 290] on p "Send emails to sk4aa . {tag} @inbox.testmail.app" at bounding box center [728, 285] width 596 height 19
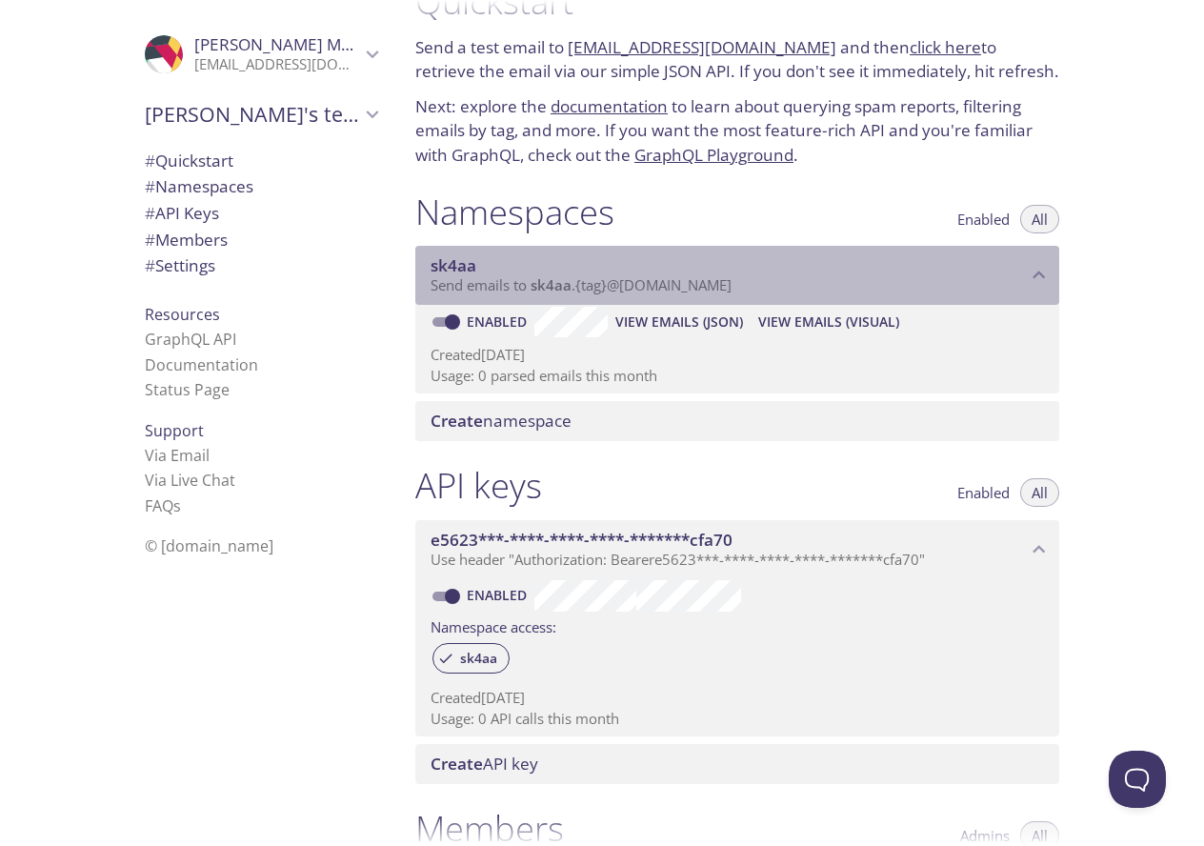
click at [557, 292] on span "sk4aa" at bounding box center [550, 284] width 41 height 19
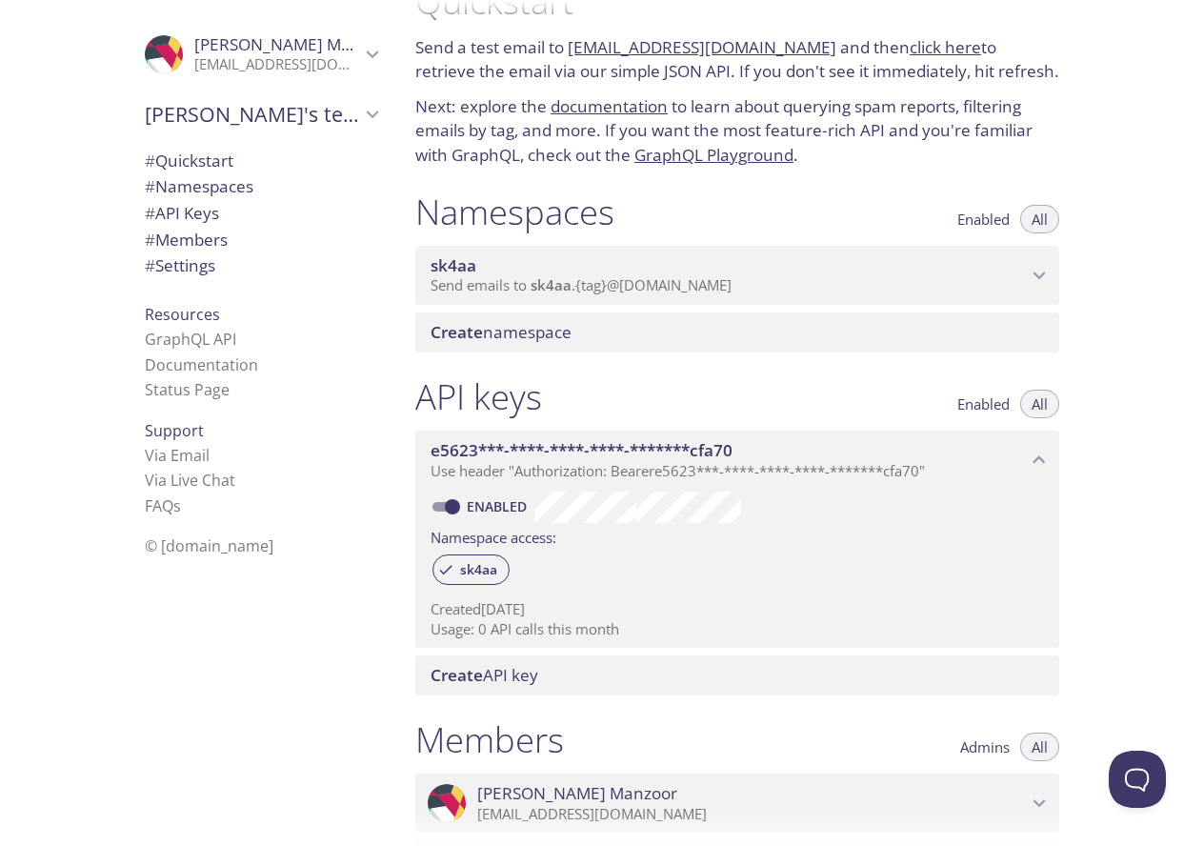
click at [557, 292] on span "sk4aa" at bounding box center [550, 284] width 41 height 19
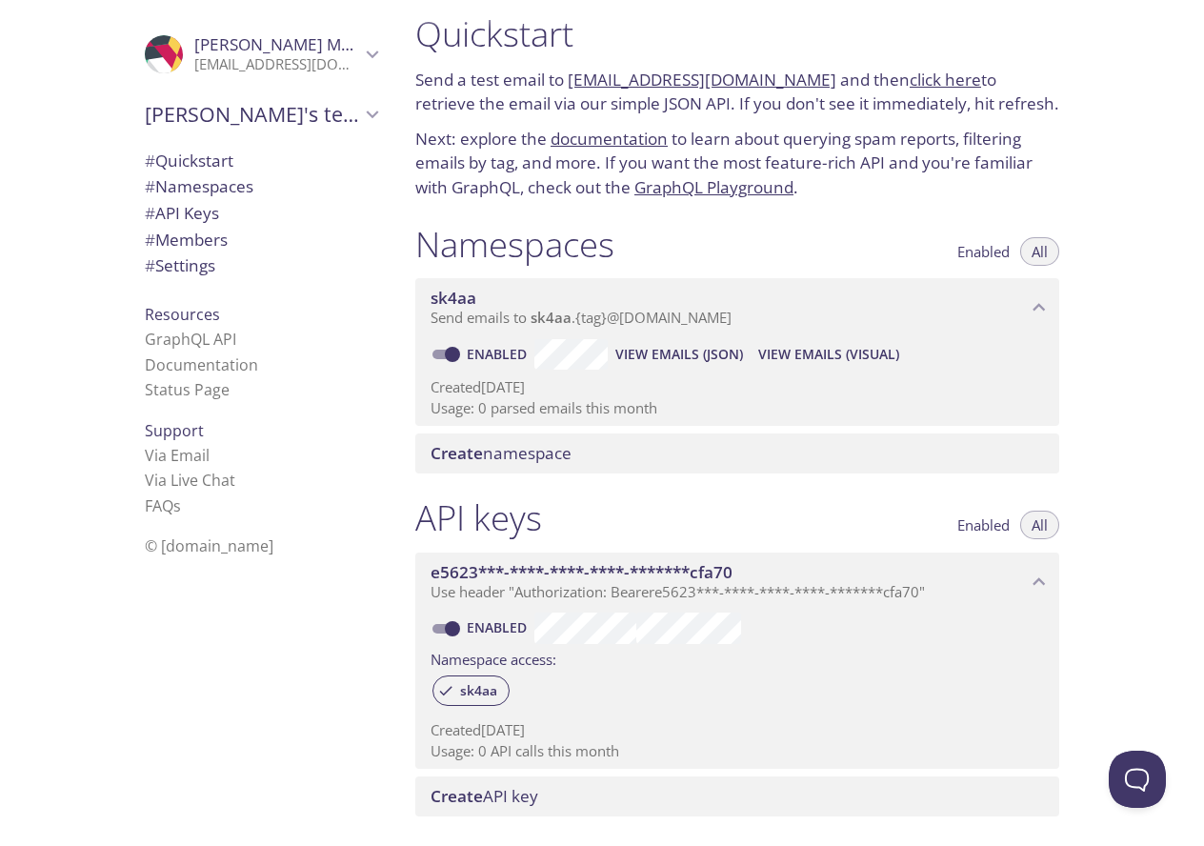
scroll to position [0, 0]
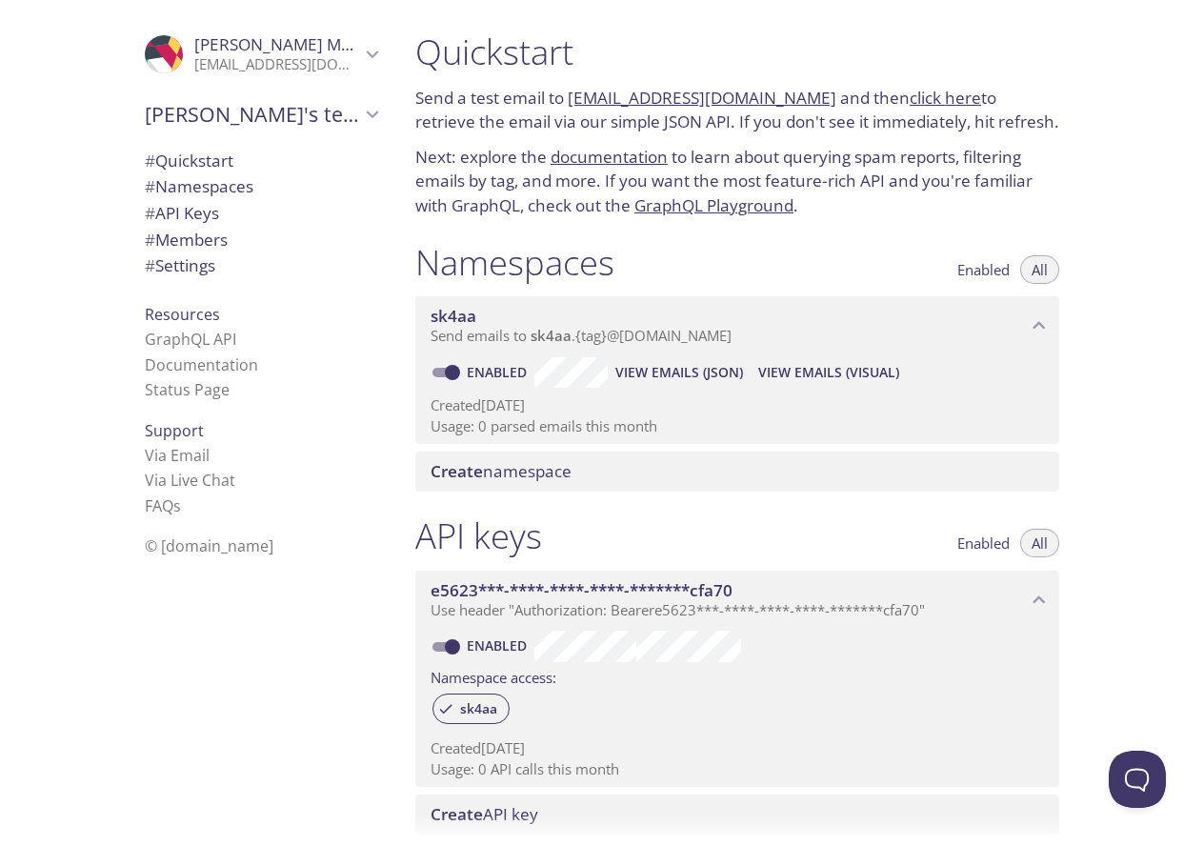
click at [663, 372] on span "View Emails (JSON)" at bounding box center [679, 372] width 128 height 23
click at [827, 378] on span "View Emails (Visual)" at bounding box center [828, 372] width 141 height 23
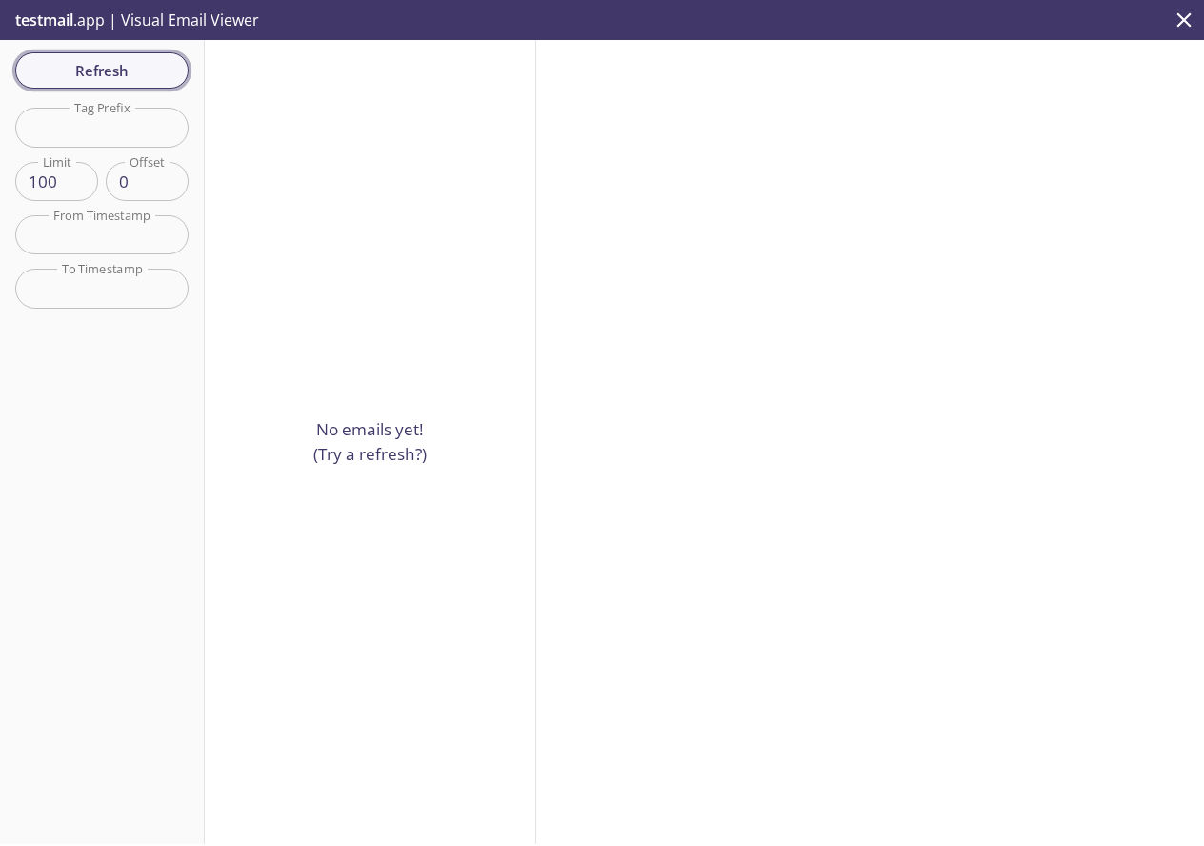
click at [130, 76] on span "Refresh" at bounding box center [101, 70] width 143 height 25
click at [119, 127] on input "text" at bounding box center [101, 127] width 173 height 39
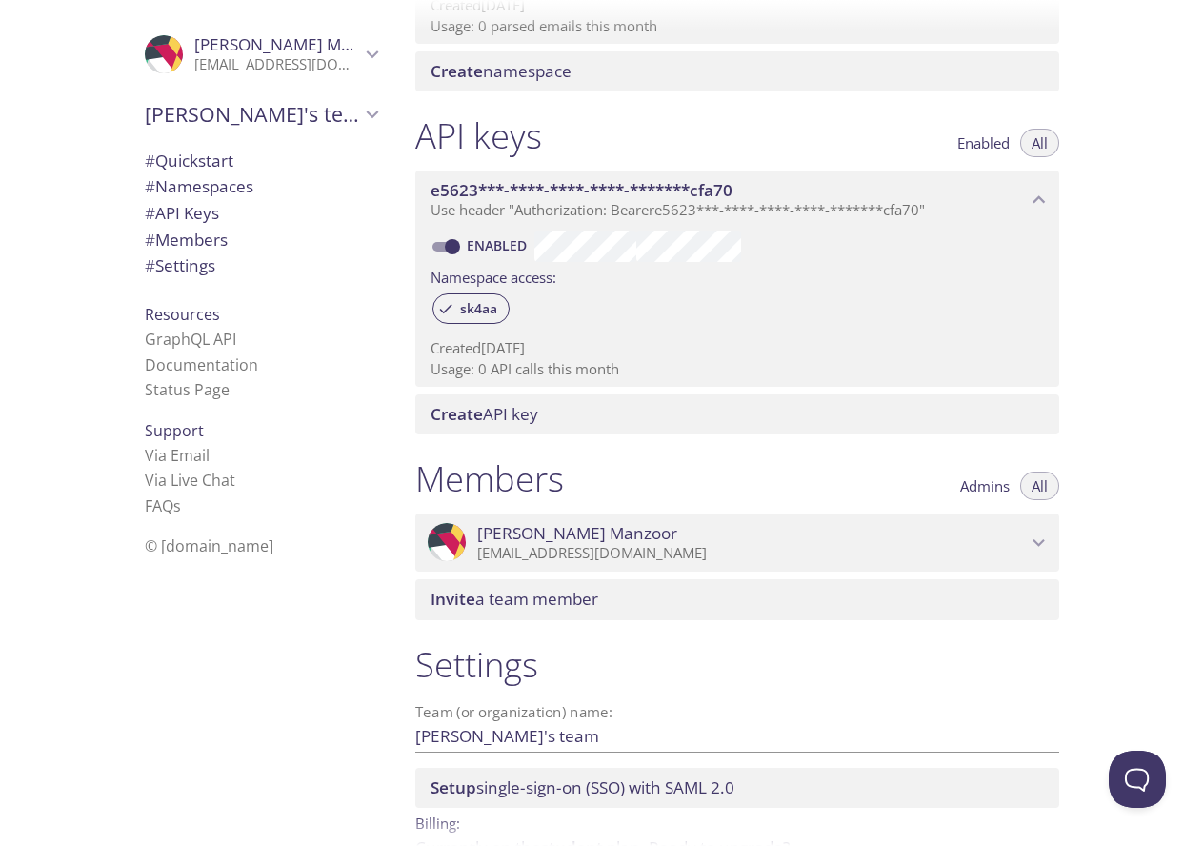
scroll to position [509, 0]
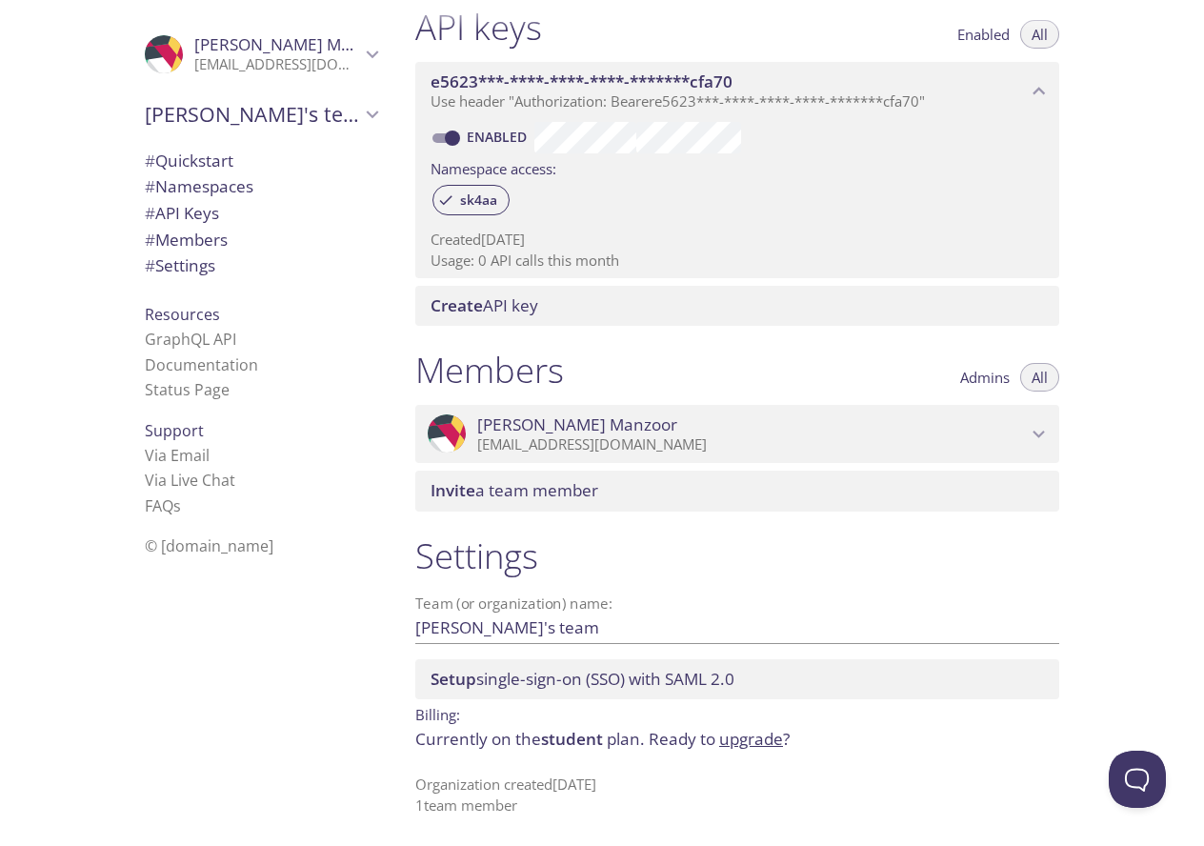
click at [165, 550] on span "© [DOMAIN_NAME]" at bounding box center [209, 545] width 129 height 21
click at [192, 550] on span "© [DOMAIN_NAME]" at bounding box center [209, 545] width 129 height 21
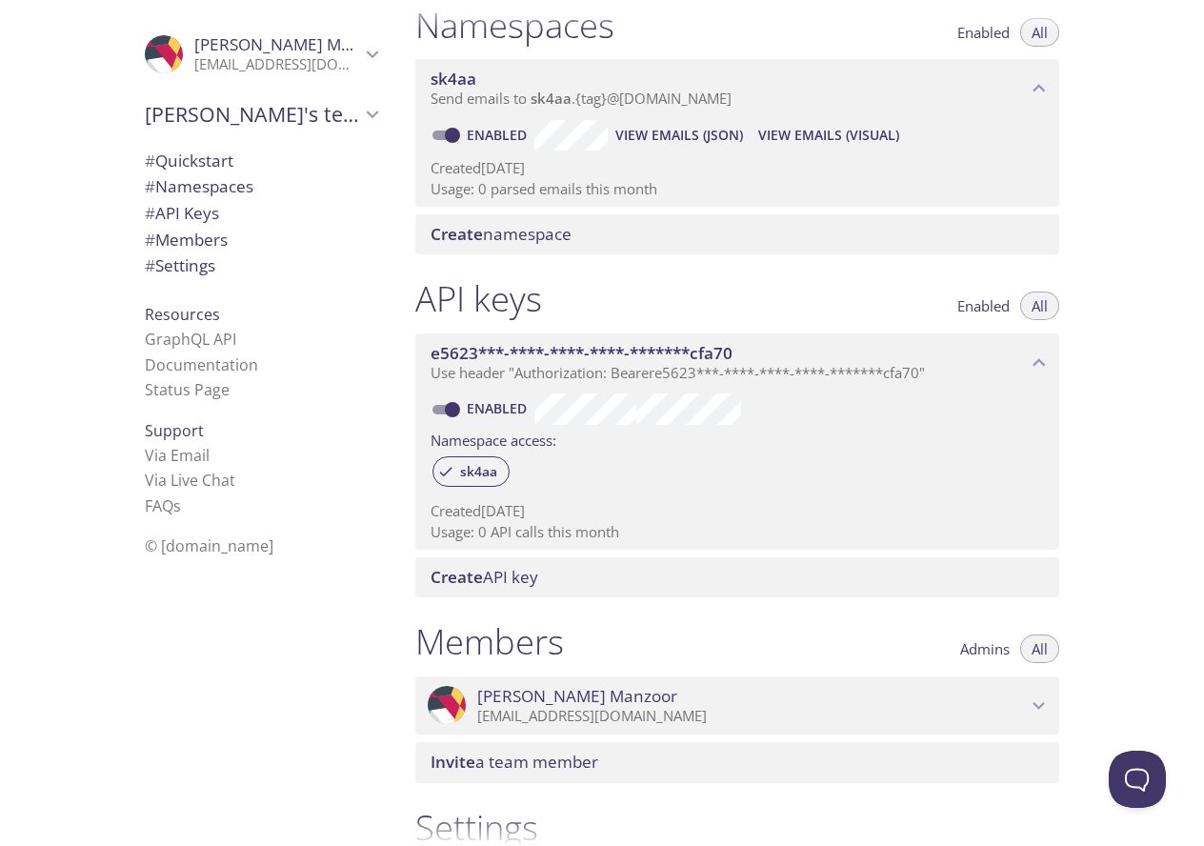
scroll to position [223, 0]
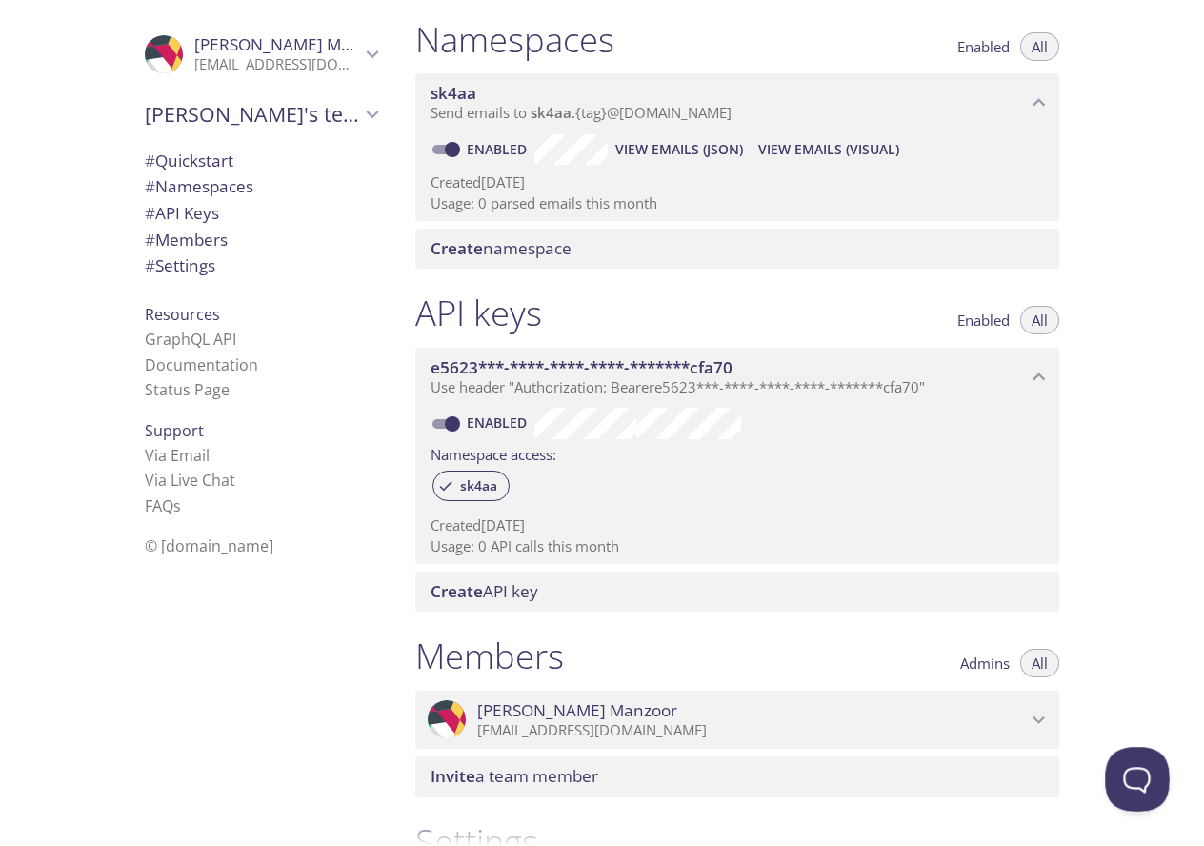
click at [1123, 776] on button "Open Beacon popover" at bounding box center [1133, 775] width 57 height 57
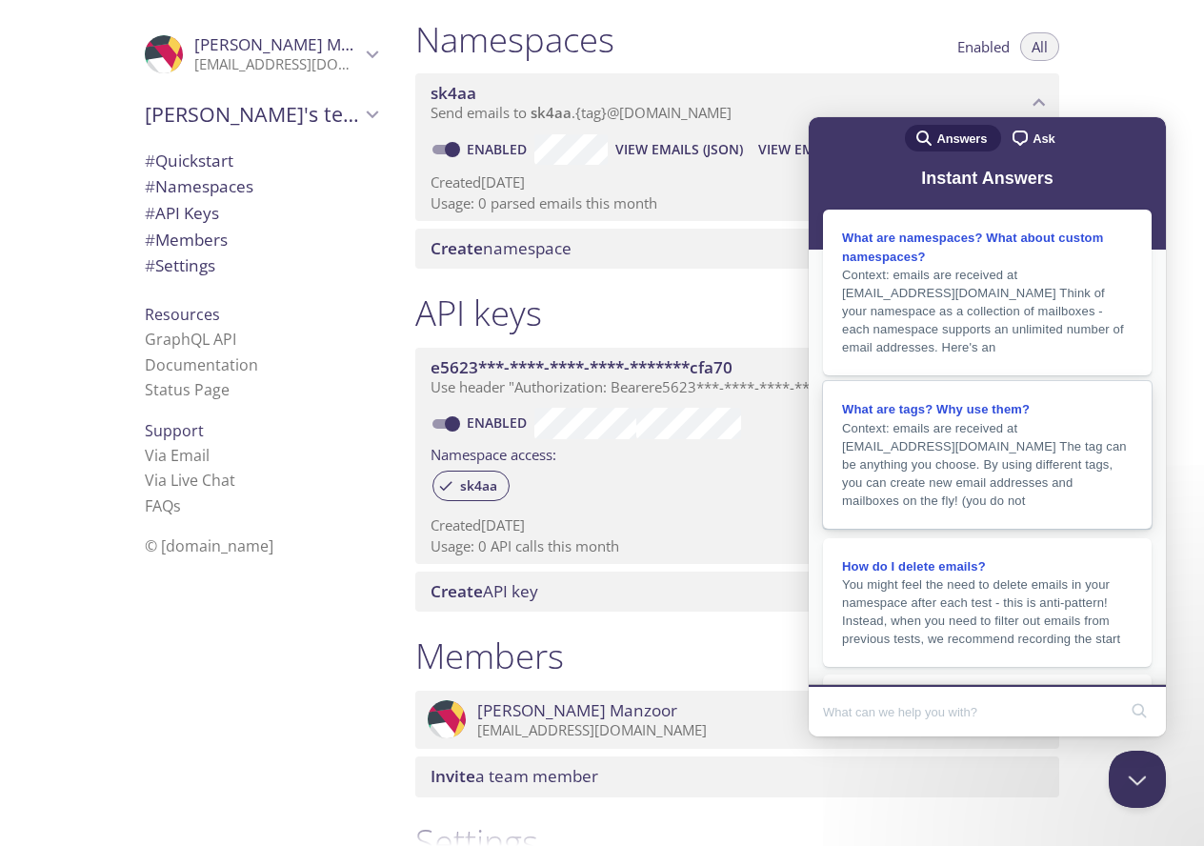
scroll to position [0, 0]
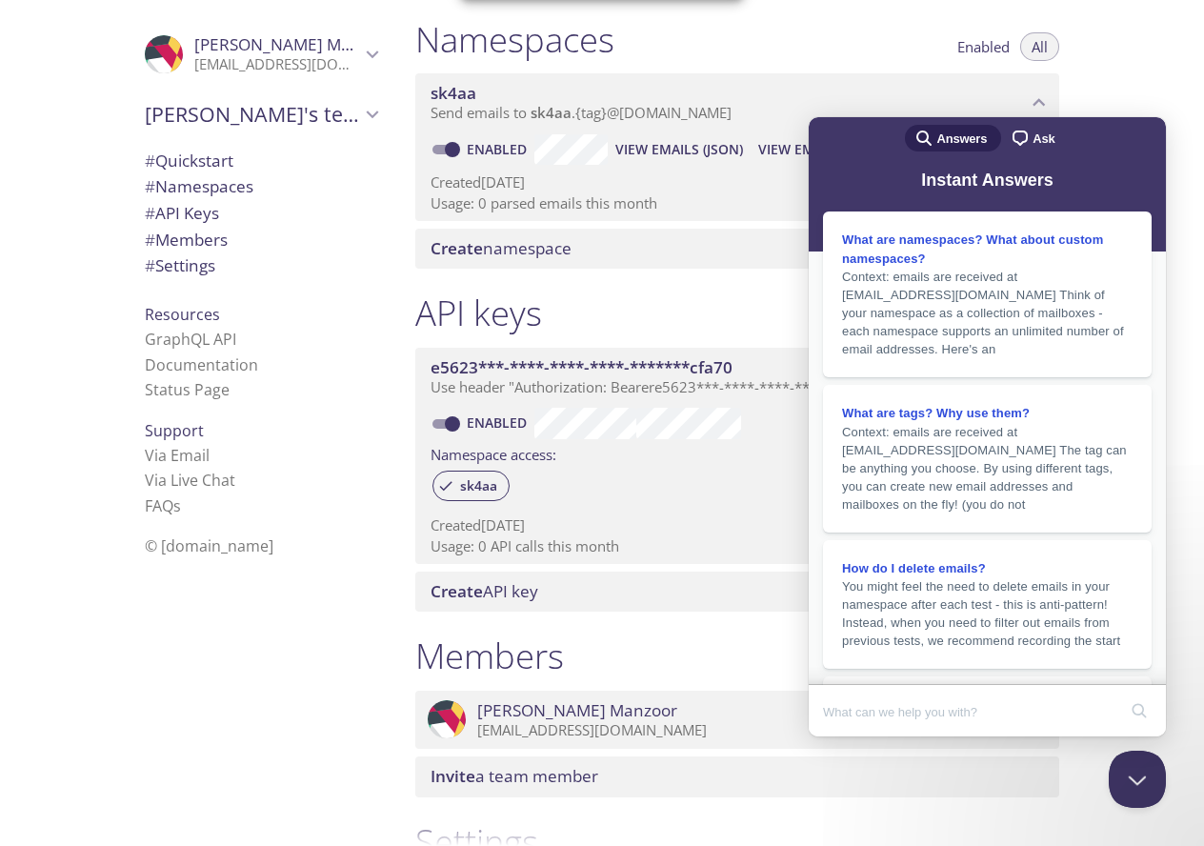
click at [287, 598] on div ".cls-1 { fill: #6d5ca8; } .cls-2 { fill: #3fc191; } .cls-3 { fill: #3b4752; } .…" at bounding box center [257, 423] width 286 height 846
click at [1139, 788] on button "Close Beacon popover" at bounding box center [1133, 775] width 57 height 57
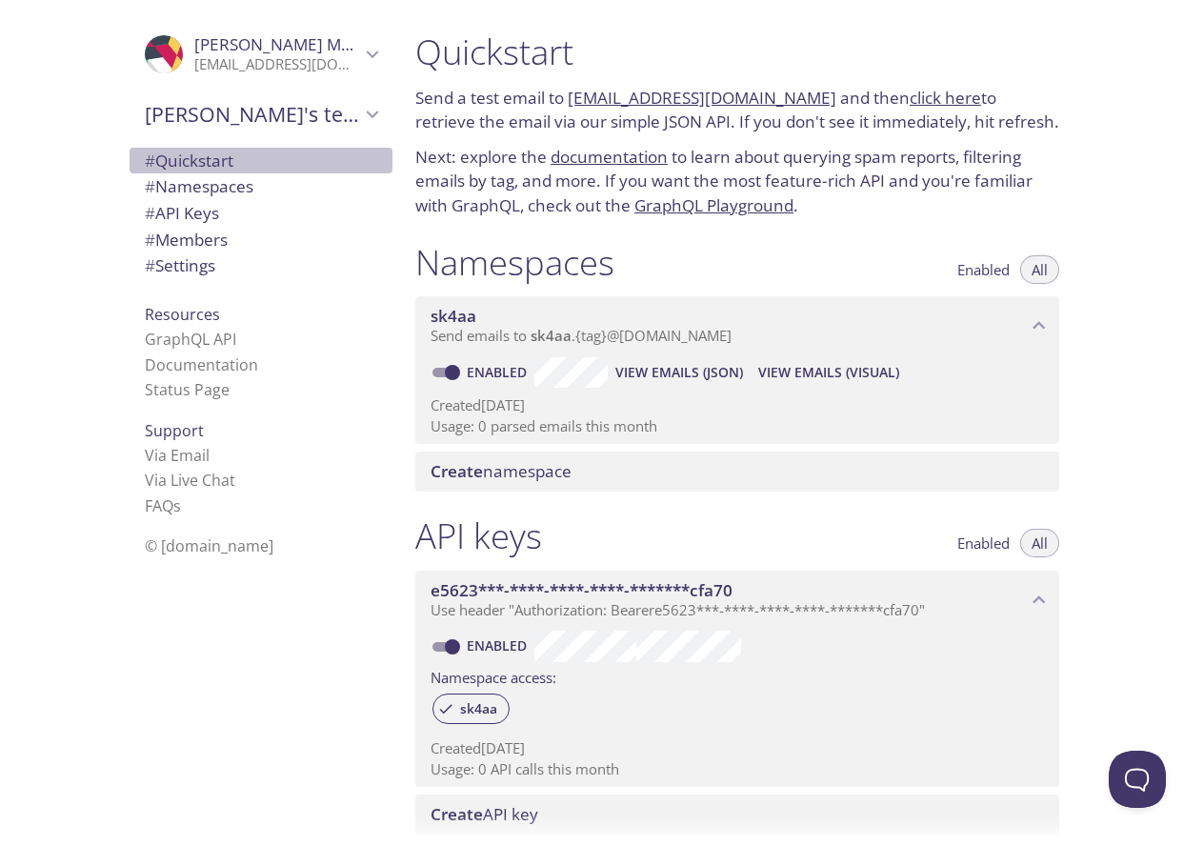
click at [211, 152] on span "# Quickstart" at bounding box center [189, 161] width 89 height 22
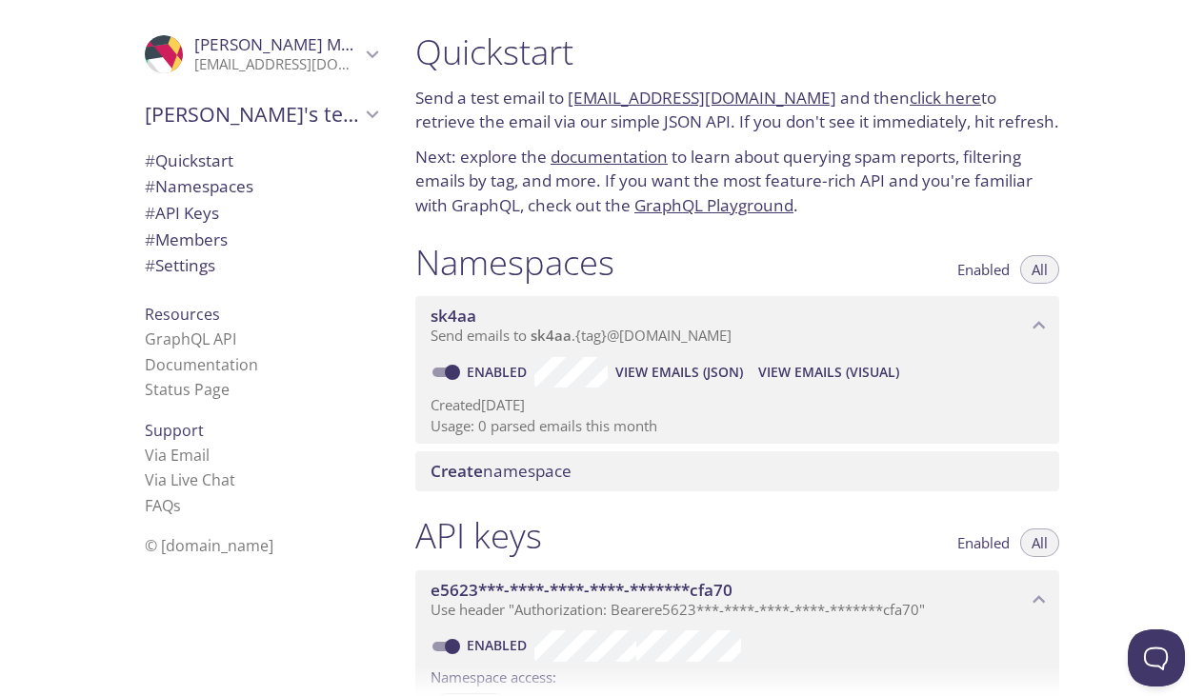
click at [927, 96] on link "click here" at bounding box center [945, 98] width 71 height 22
drag, startPoint x: 563, startPoint y: 84, endPoint x: 660, endPoint y: 87, distance: 97.2
click at [660, 87] on div "Quickstart Send a test email to sk4aa.test@inbox.testmail.app and then click he…" at bounding box center [737, 124] width 674 height 210
click at [763, 78] on div "Quickstart Send a test email to sk4aa.test@inbox.testmail.app and then click he…" at bounding box center [737, 124] width 674 height 210
drag, startPoint x: 810, startPoint y: 104, endPoint x: 571, endPoint y: 100, distance: 239.1
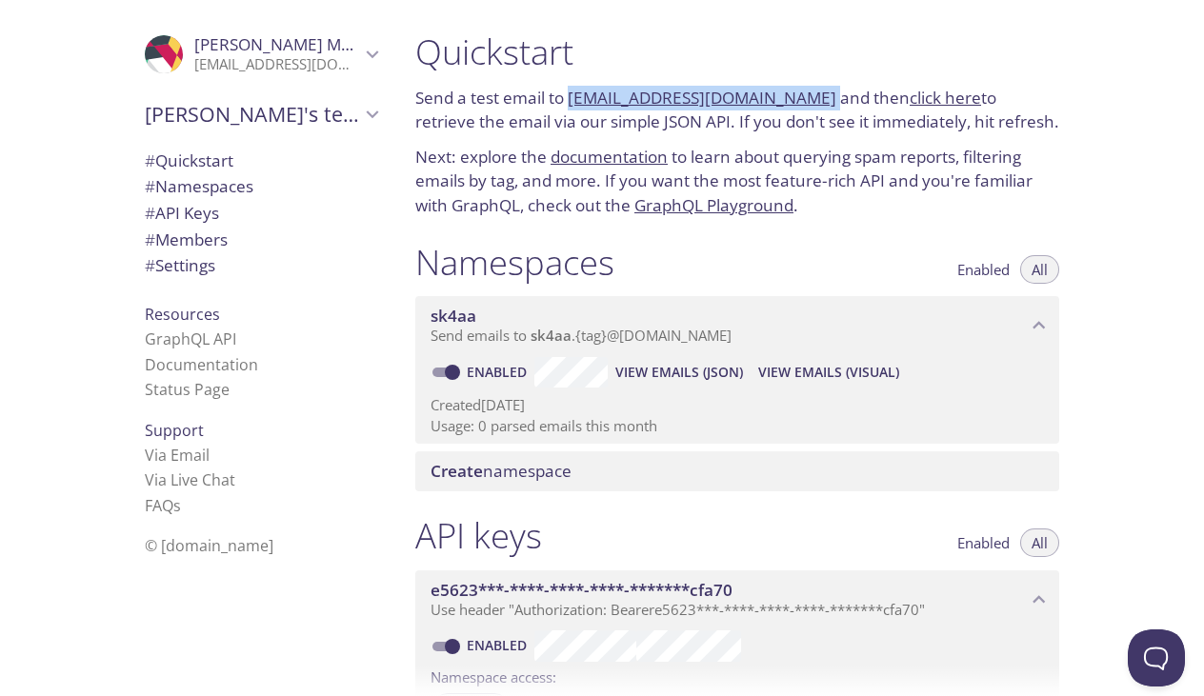
click at [571, 100] on p "Send a test email to sk4aa.test@inbox.testmail.app and then click here to retri…" at bounding box center [737, 110] width 644 height 49
copy p "sk4aa.test@inbox.testmail.app"
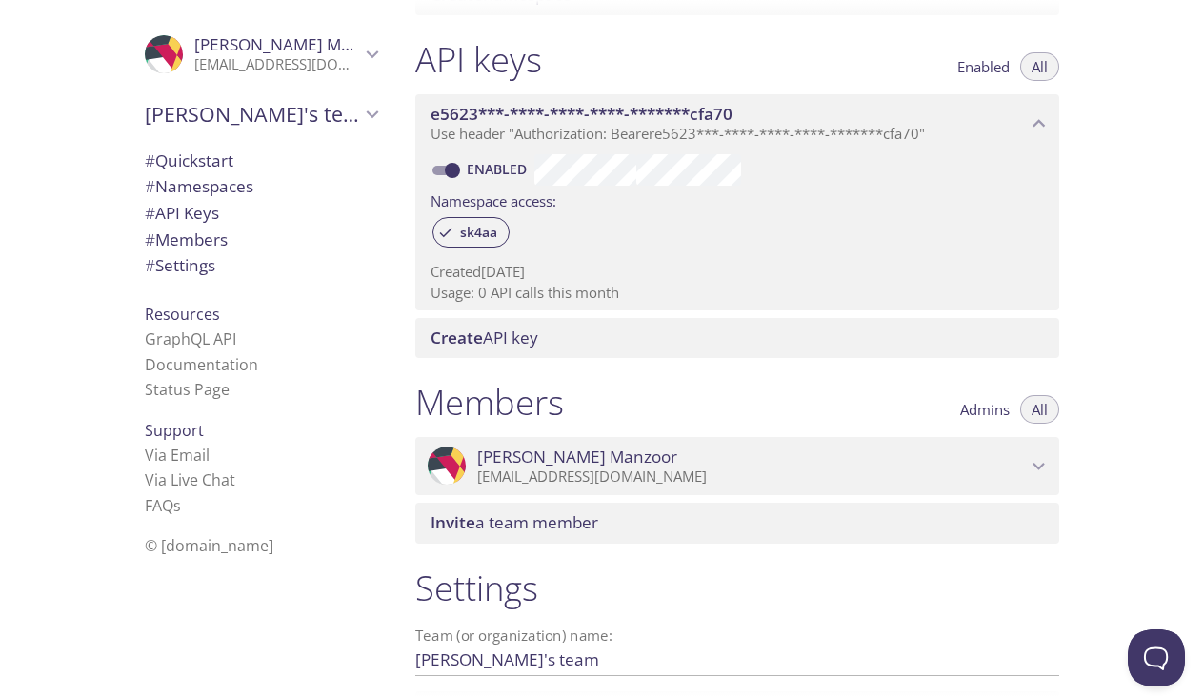
scroll to position [658, 0]
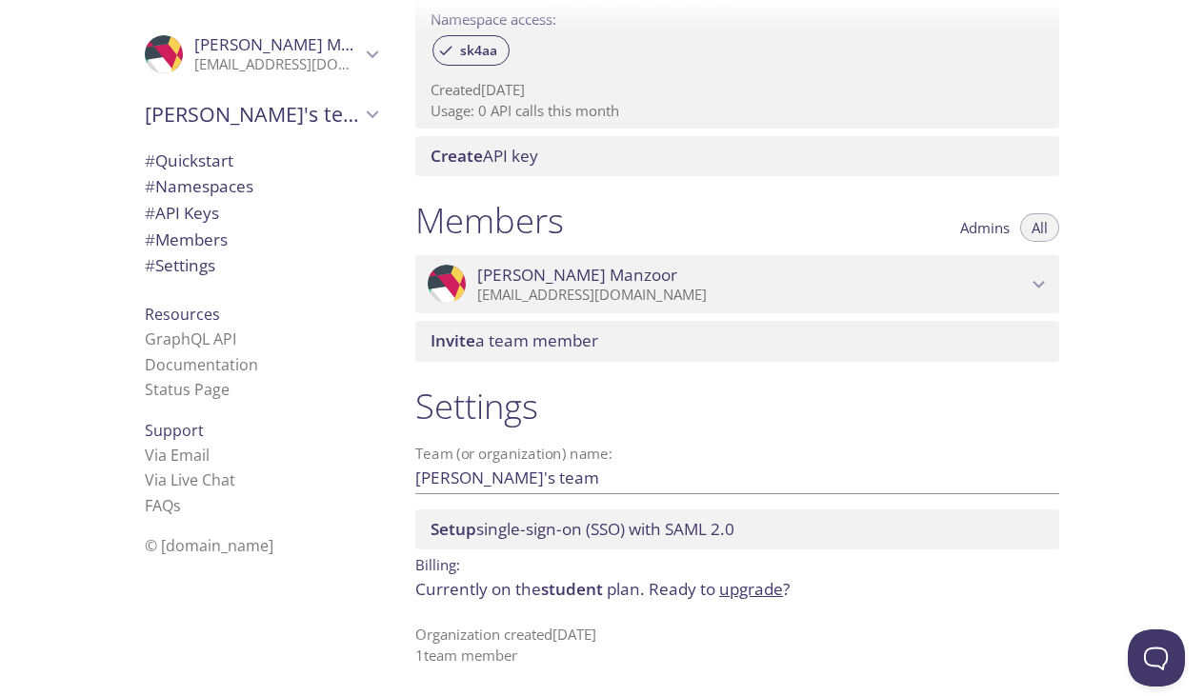
click at [611, 599] on p "Currently on the student plan. Ready to upgrade ?" at bounding box center [737, 589] width 644 height 25
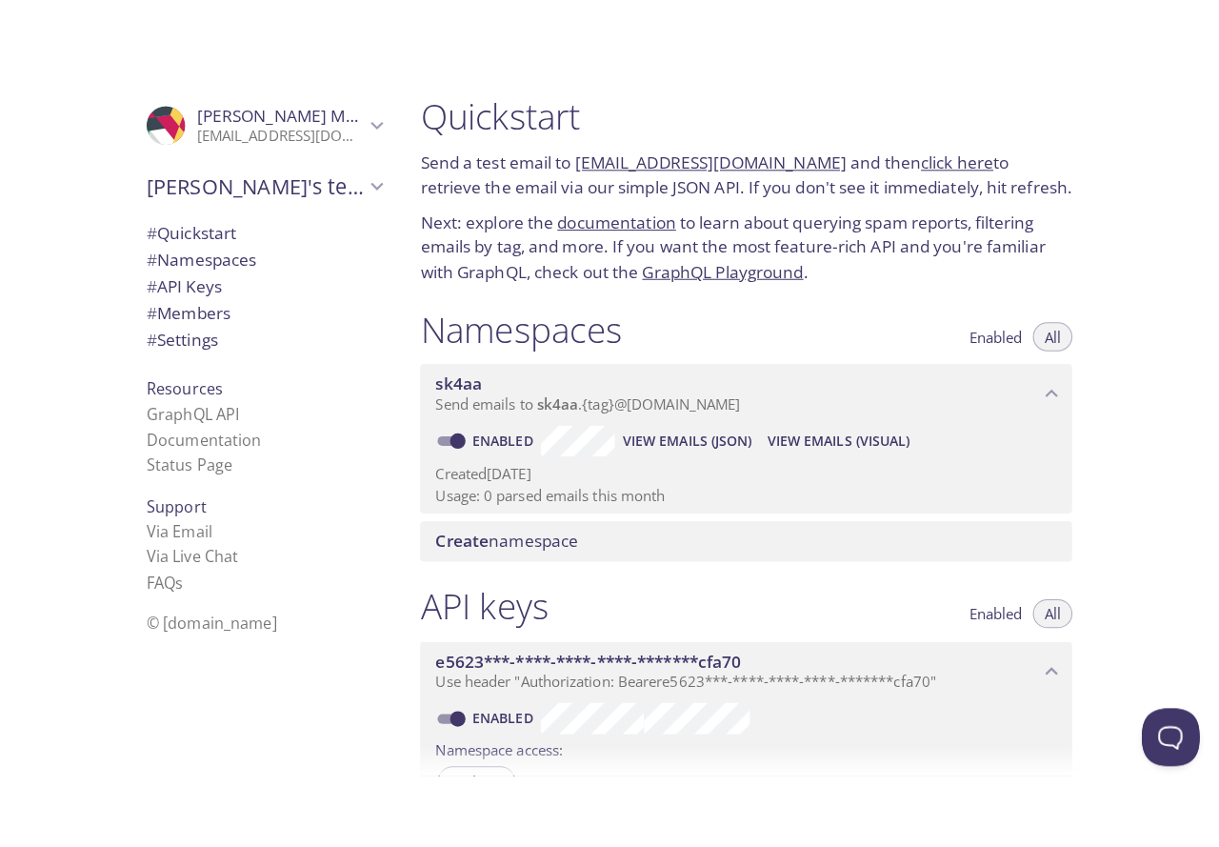
scroll to position [0, 0]
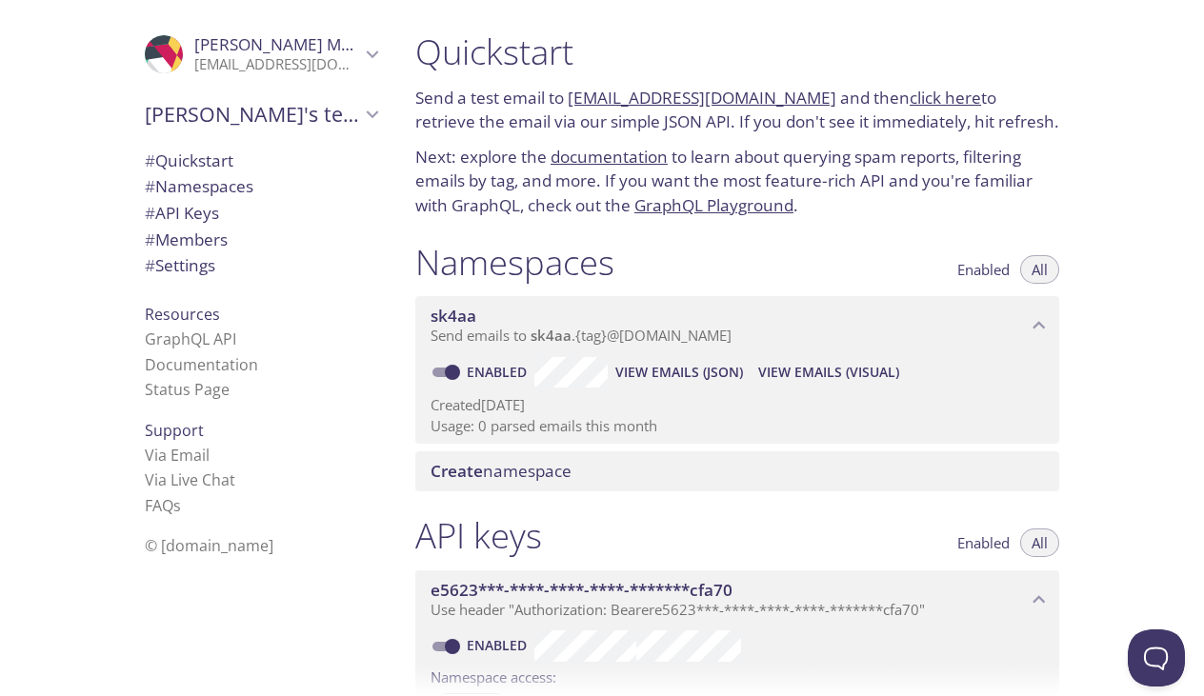
click at [773, 375] on span "View Emails (Visual)" at bounding box center [828, 372] width 141 height 23
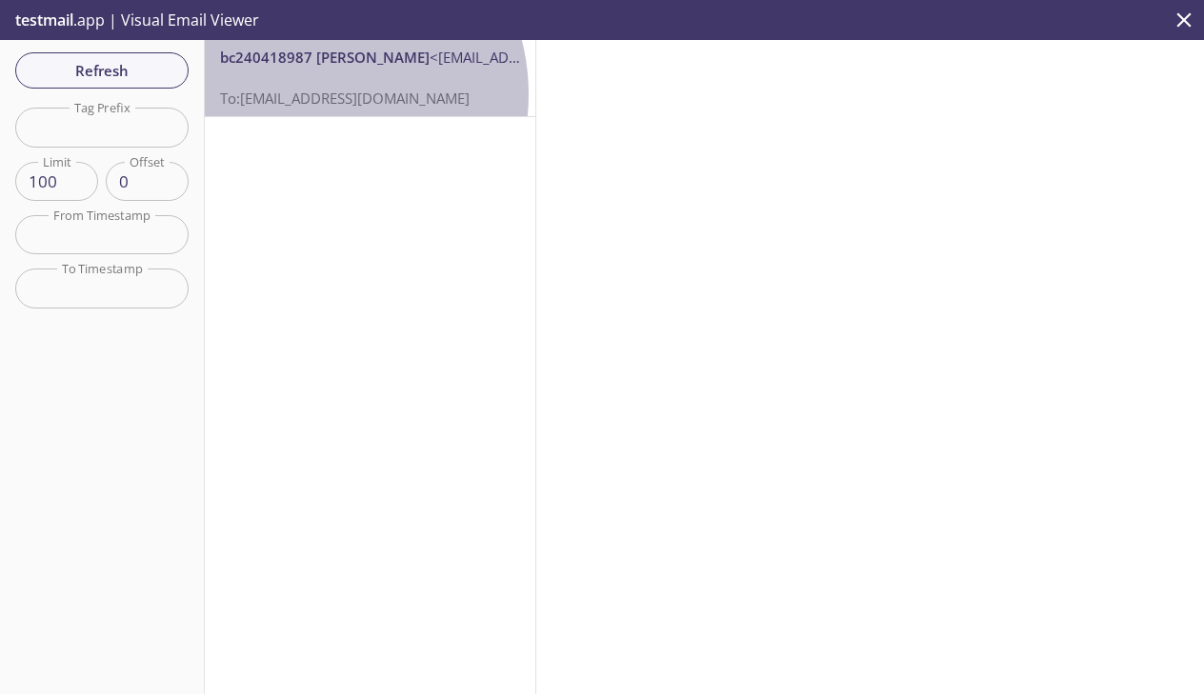
click at [308, 96] on span "To: sk4aa.test@inbox.testmail.app" at bounding box center [345, 98] width 250 height 19
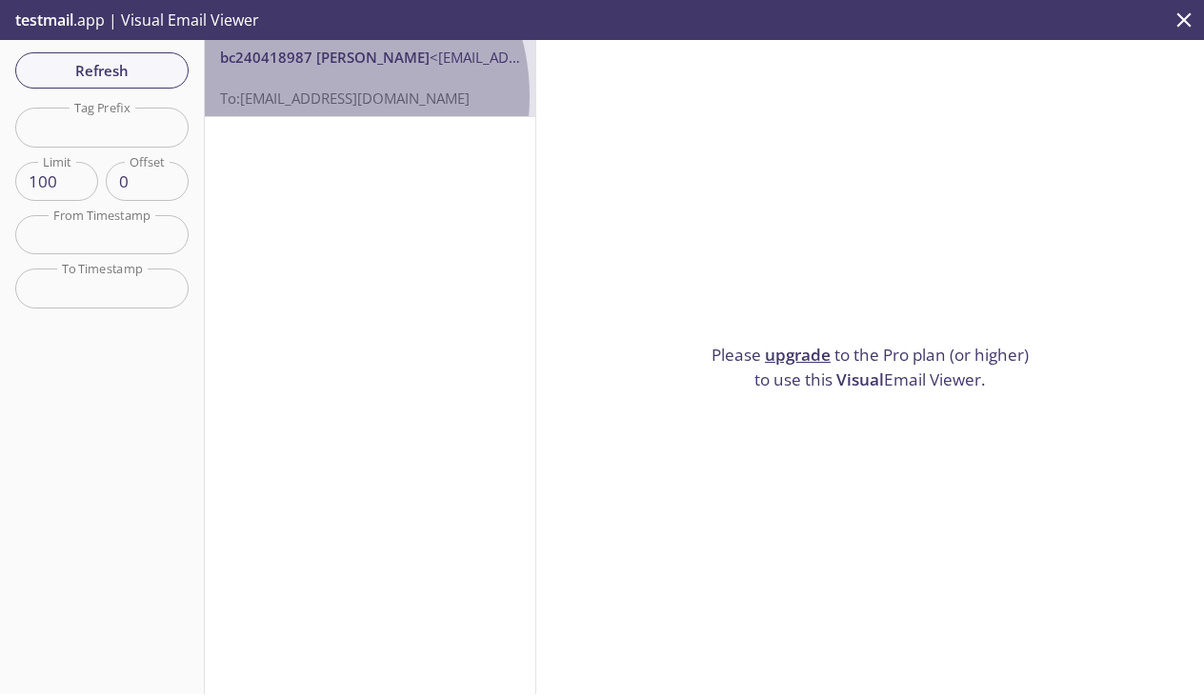
click at [308, 96] on span "To: sk4aa.test@inbox.testmail.app" at bounding box center [345, 98] width 250 height 19
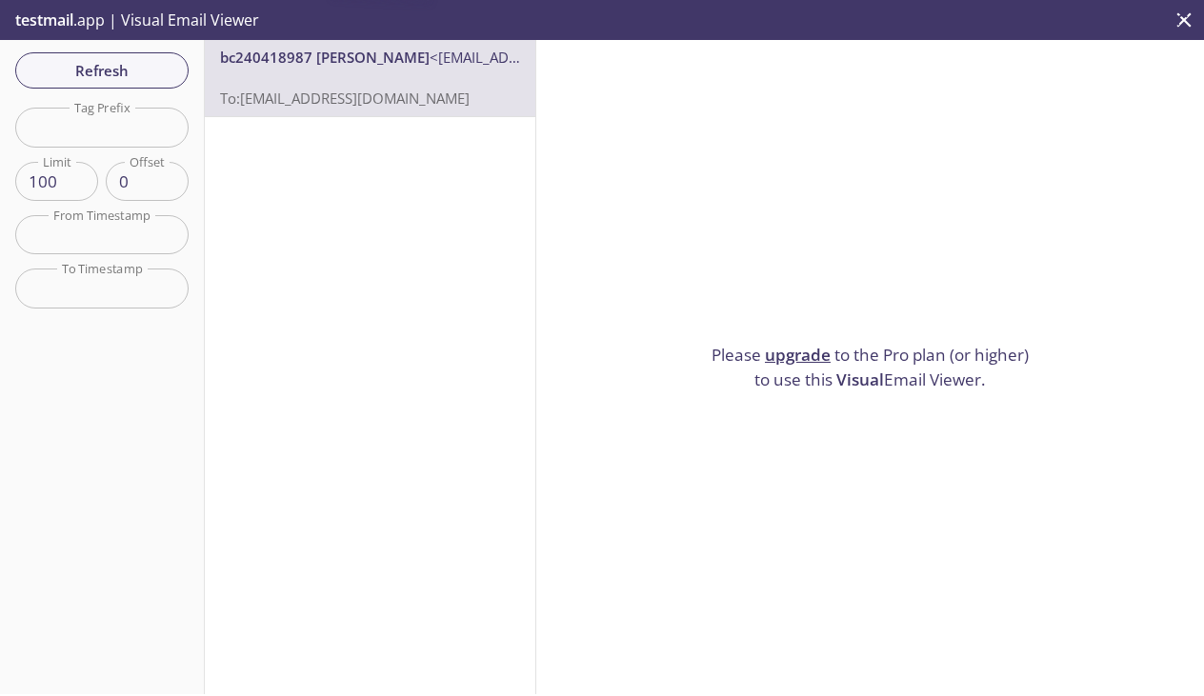
click at [305, 97] on span "To: sk4aa.test@inbox.testmail.app" at bounding box center [345, 98] width 250 height 19
click at [851, 377] on span "Visual" at bounding box center [860, 380] width 48 height 22
click at [852, 371] on span "Visual" at bounding box center [860, 380] width 48 height 22
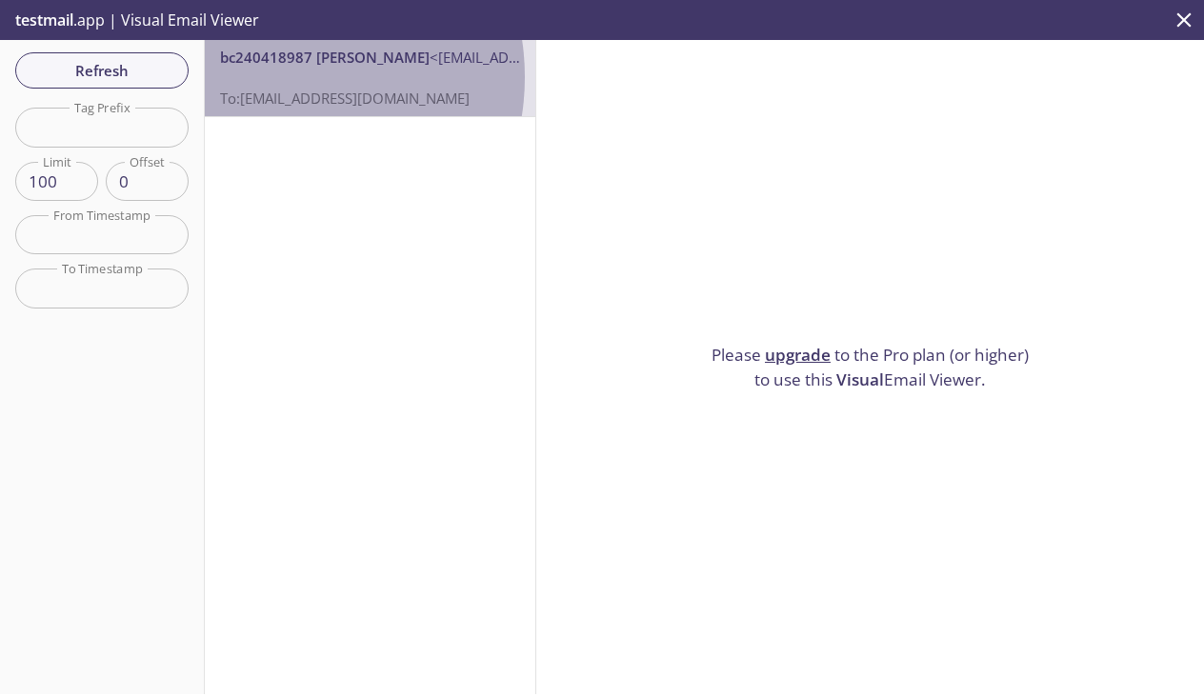
click at [271, 74] on p "To: sk4aa.test@inbox.testmail.app" at bounding box center [370, 88] width 300 height 41
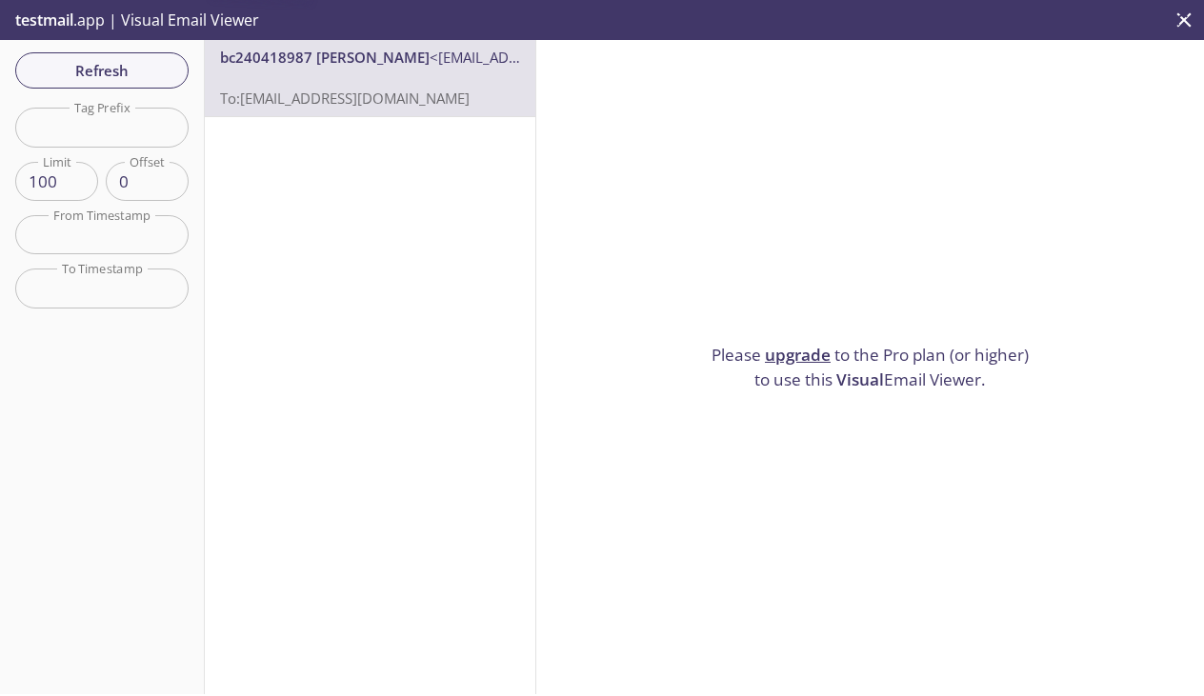
click at [341, 70] on p "To: sk4aa.test@inbox.testmail.app" at bounding box center [370, 88] width 300 height 41
click at [90, 45] on div "Refresh Filters Tag Prefix Tag Prefix Limit 100 Limit Offset 0 Offset From Time…" at bounding box center [102, 367] width 205 height 654
click at [94, 64] on span "Refresh" at bounding box center [101, 70] width 143 height 25
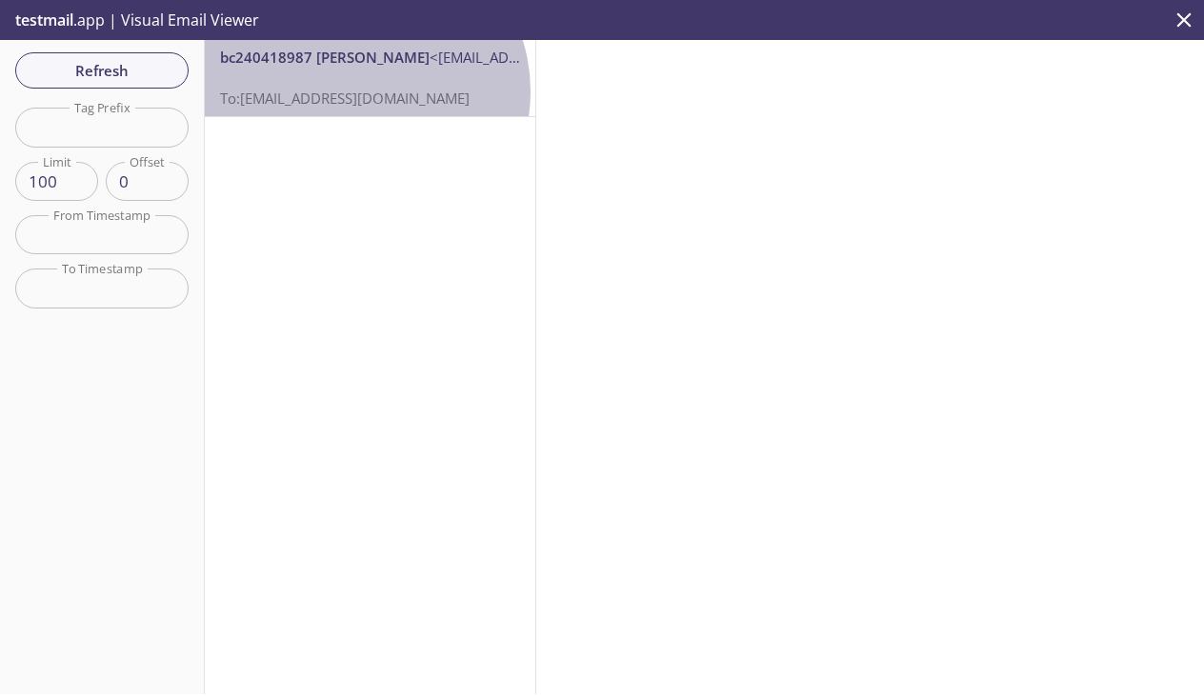
click at [360, 91] on span "To: sk4aa.test@inbox.testmail.app" at bounding box center [345, 98] width 250 height 19
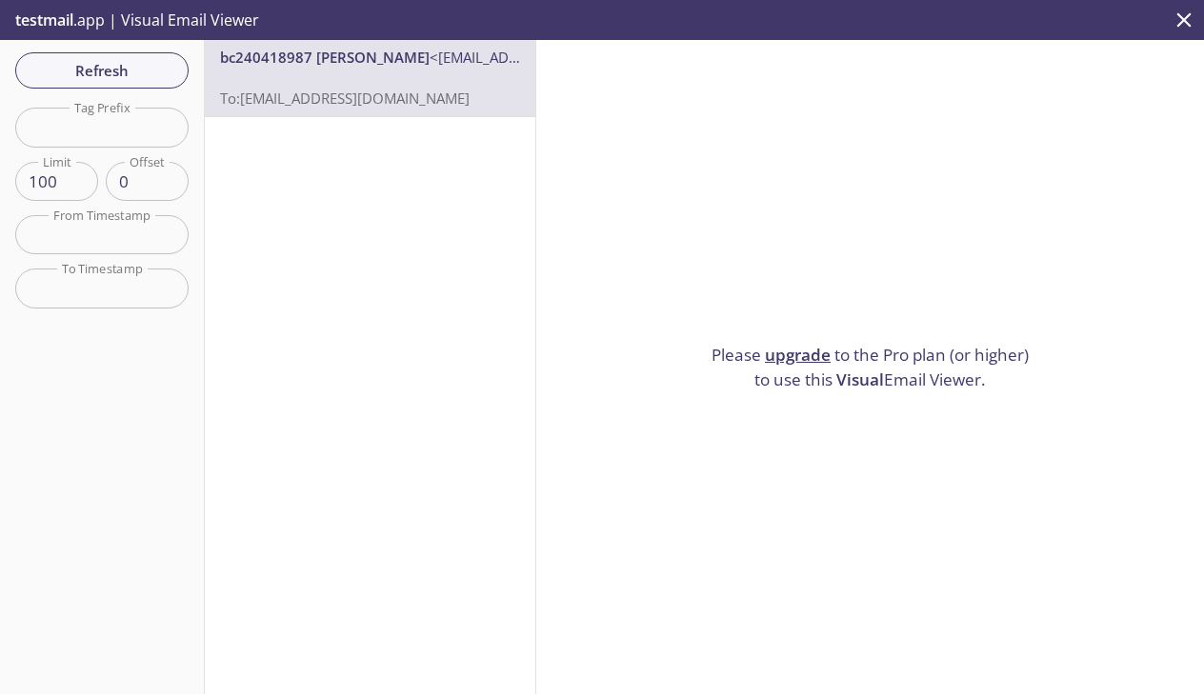
click at [804, 361] on p "Please upgrade to the Pro plan (or higher) to use this Visual Email Viewer." at bounding box center [870, 367] width 333 height 49
click at [1185, 15] on icon "close" at bounding box center [1183, 20] width 25 height 25
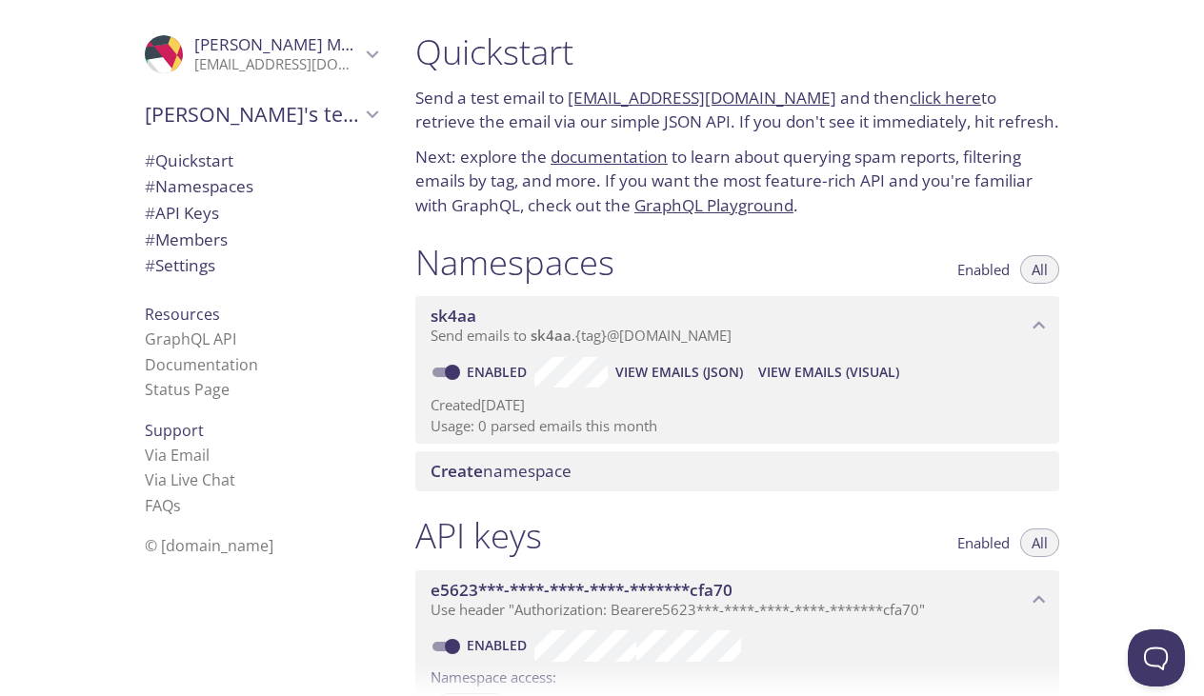
click at [458, 375] on input "Enabled" at bounding box center [452, 372] width 69 height 23
click at [458, 372] on input "Disabled" at bounding box center [437, 372] width 69 height 23
checkbox input "true"
click at [651, 380] on span "View Emails (JSON)" at bounding box center [679, 372] width 128 height 23
